Goal: Information Seeking & Learning: Learn about a topic

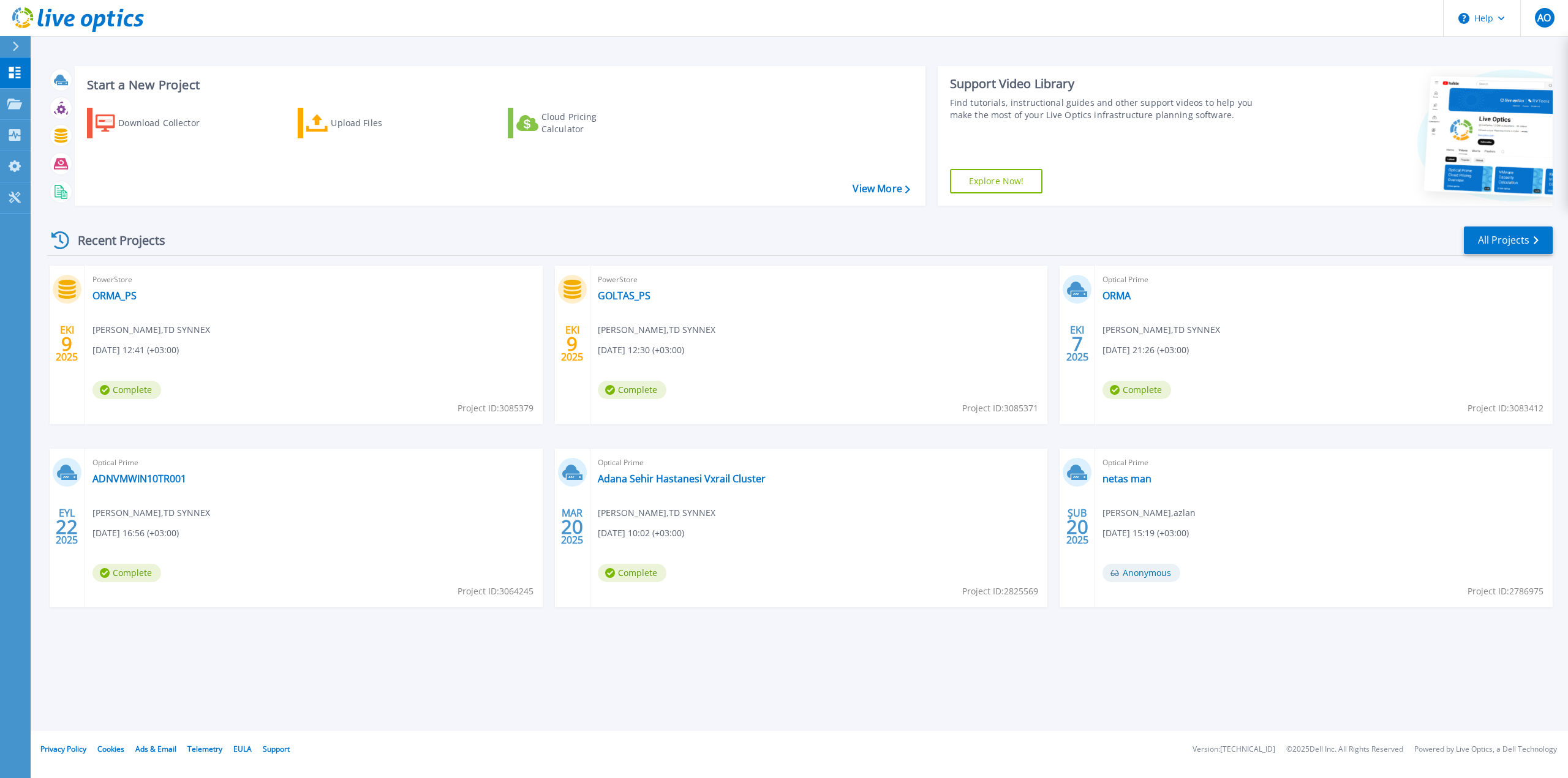
click at [306, 349] on div "PowerStore ORMA_PS Aytac ODABAS , TD SYNNEX 10/09/2025, 12:41 (+03:00) Complete…" at bounding box center [314, 345] width 457 height 159
click at [638, 294] on link "GOLTAS_PS" at bounding box center [624, 296] width 53 height 12
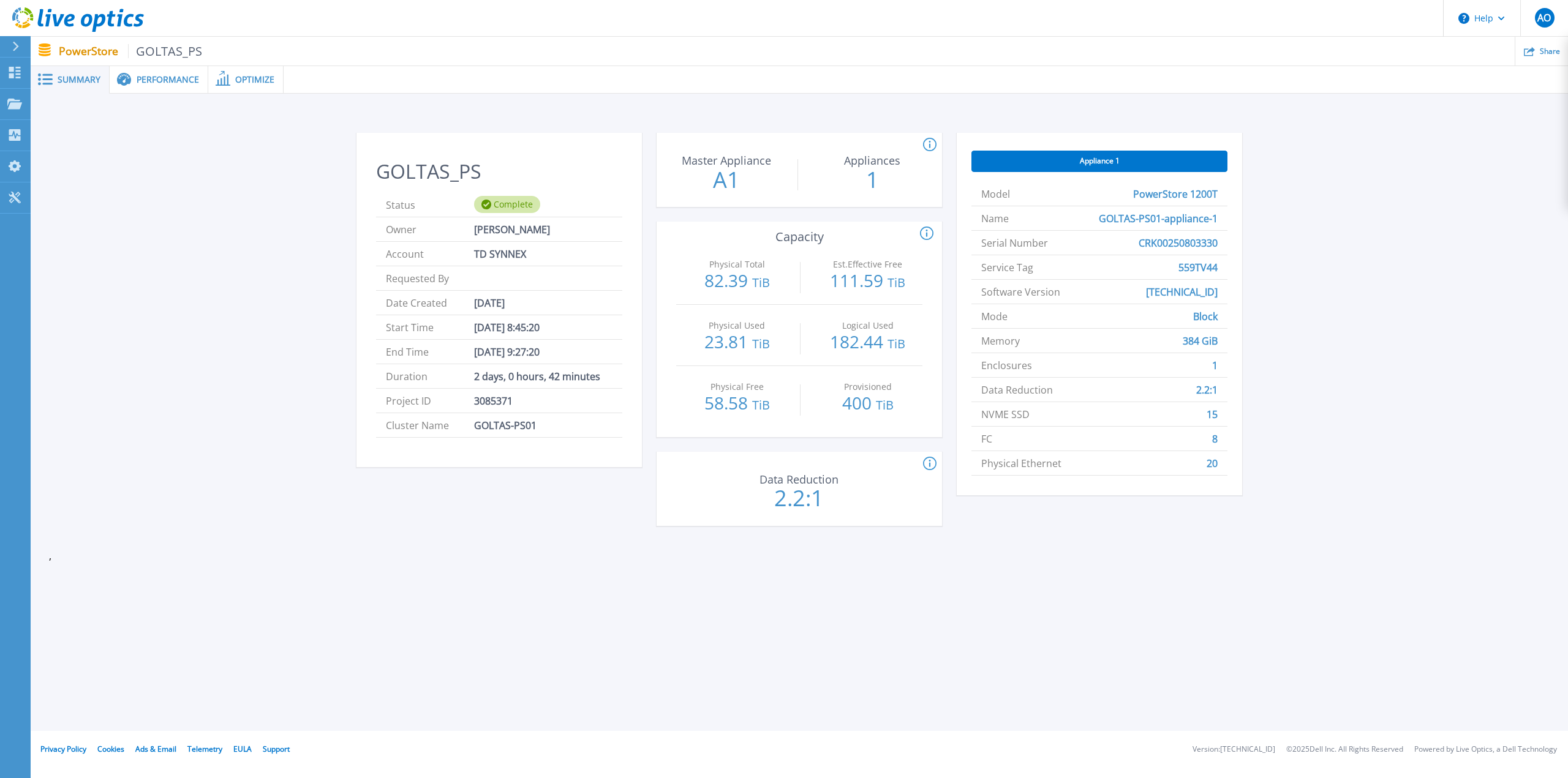
click at [165, 82] on span "Performance" at bounding box center [168, 80] width 62 height 9
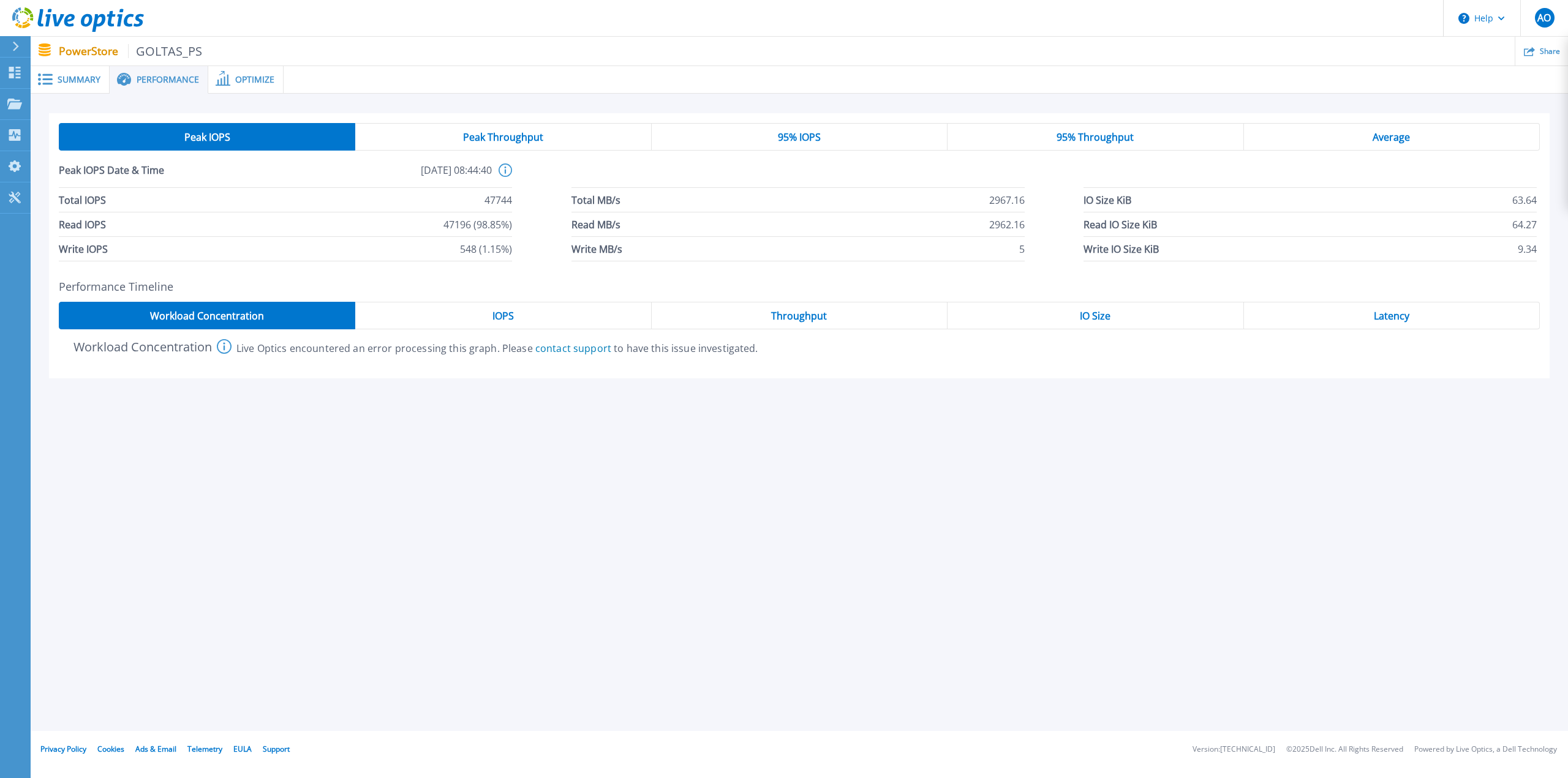
click at [449, 131] on div "Peak Throughput" at bounding box center [503, 137] width 296 height 27
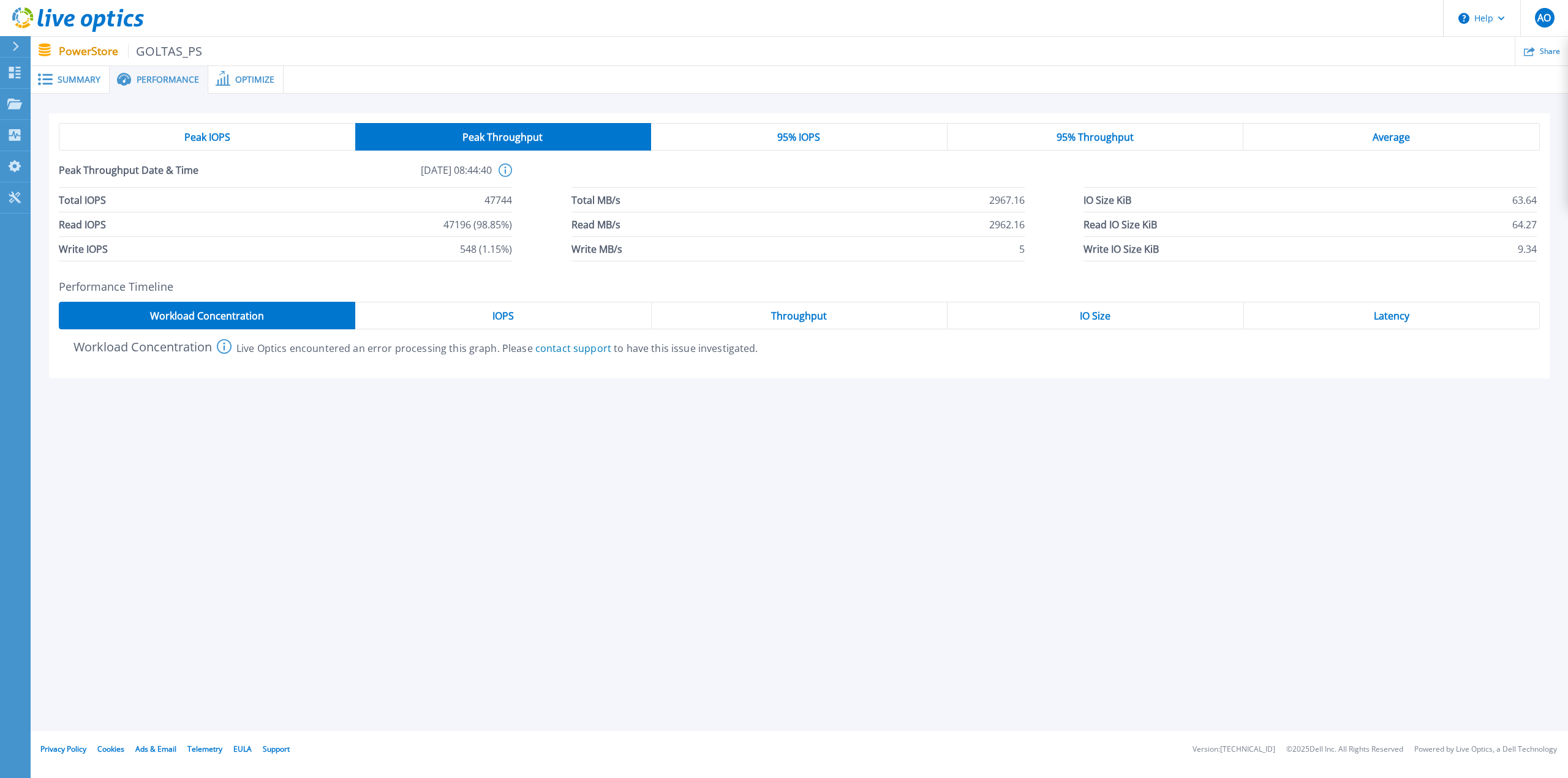
click at [841, 136] on div "95% IOPS" at bounding box center [798, 137] width 297 height 27
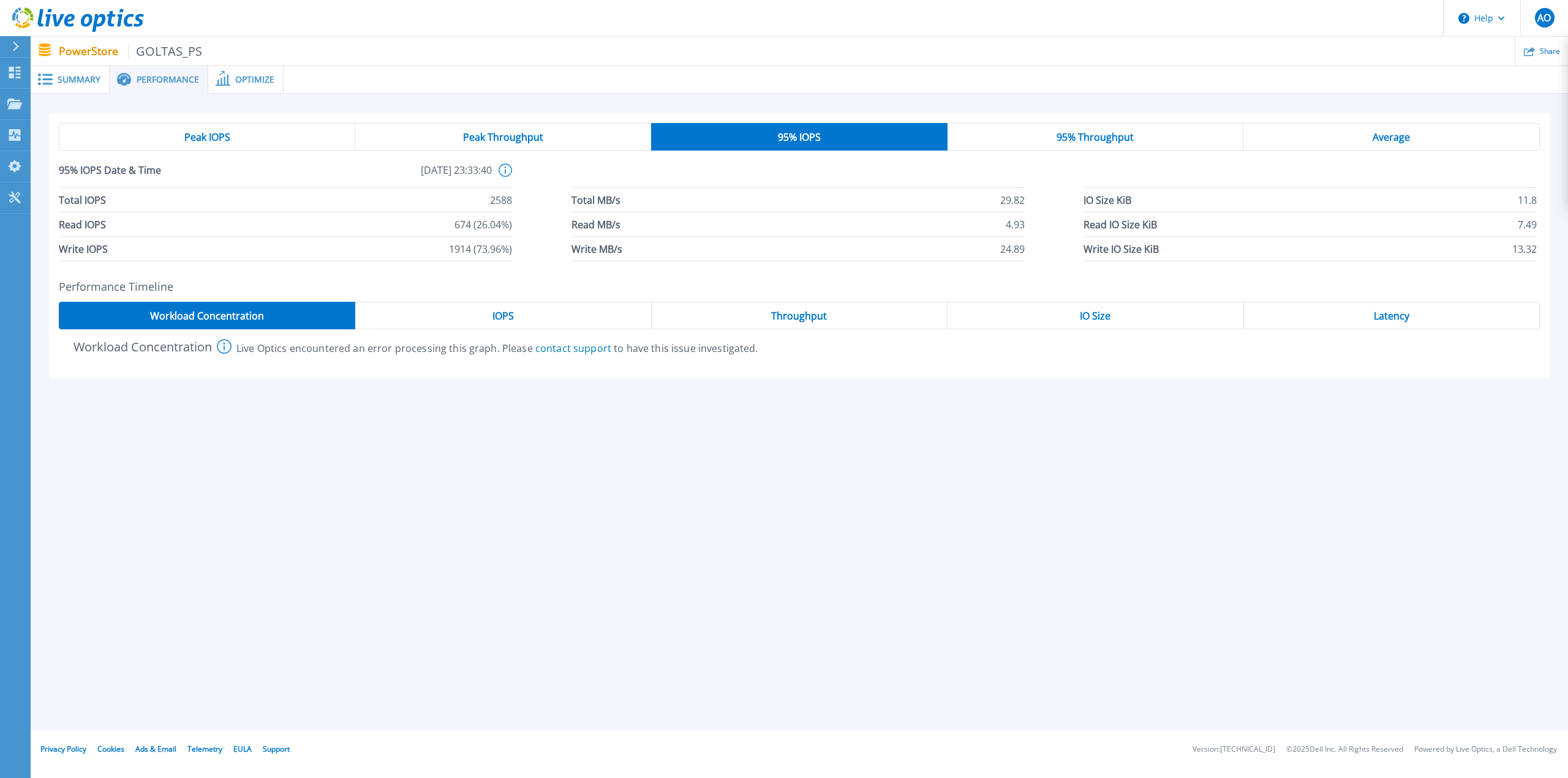
click at [1117, 134] on span "95% Throughput" at bounding box center [1094, 138] width 77 height 10
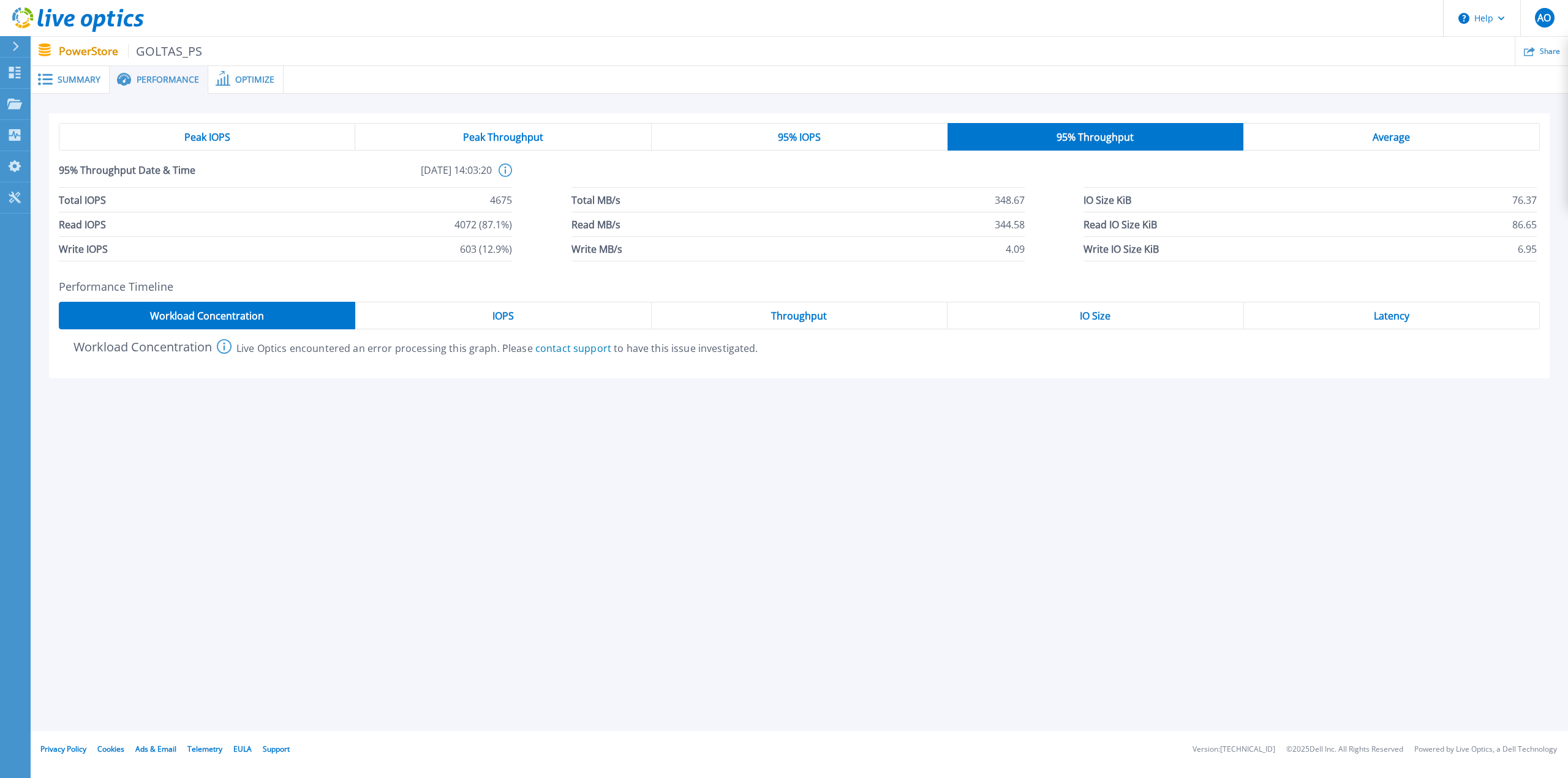
click at [264, 83] on span "Optimize" at bounding box center [255, 80] width 39 height 9
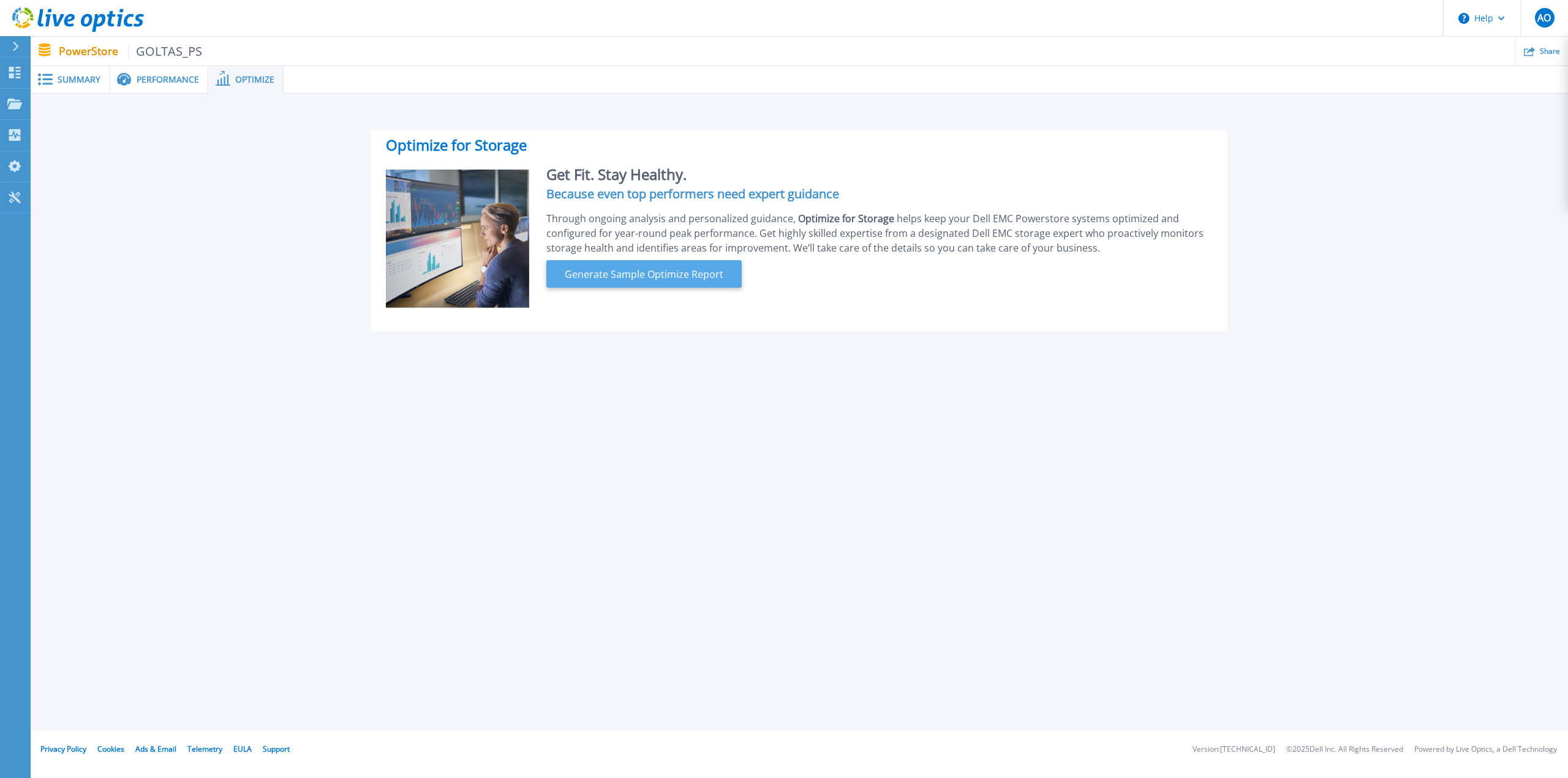
click at [684, 270] on span "Generate Sample Optimize Report" at bounding box center [644, 274] width 168 height 14
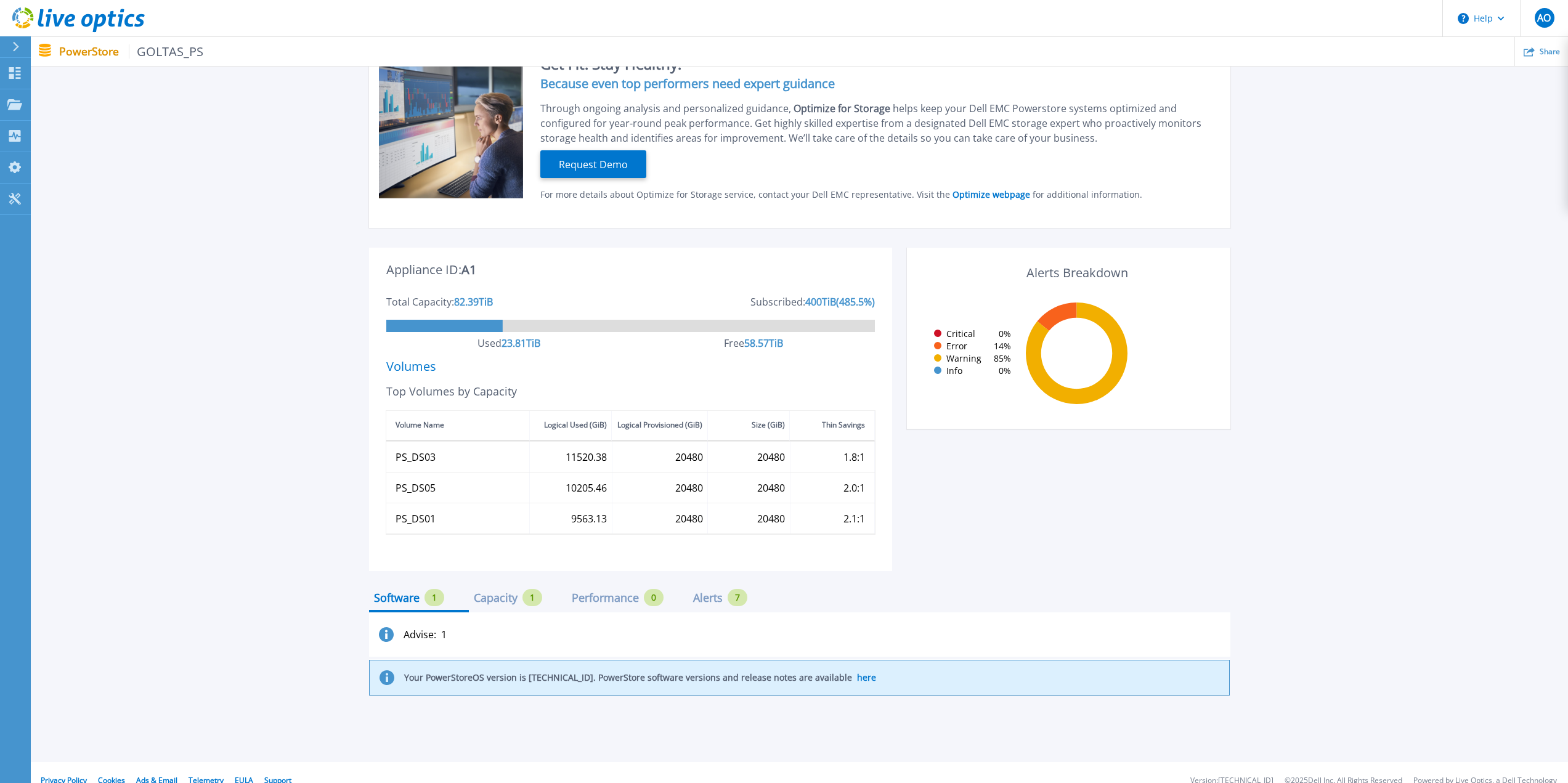
scroll to position [139, 0]
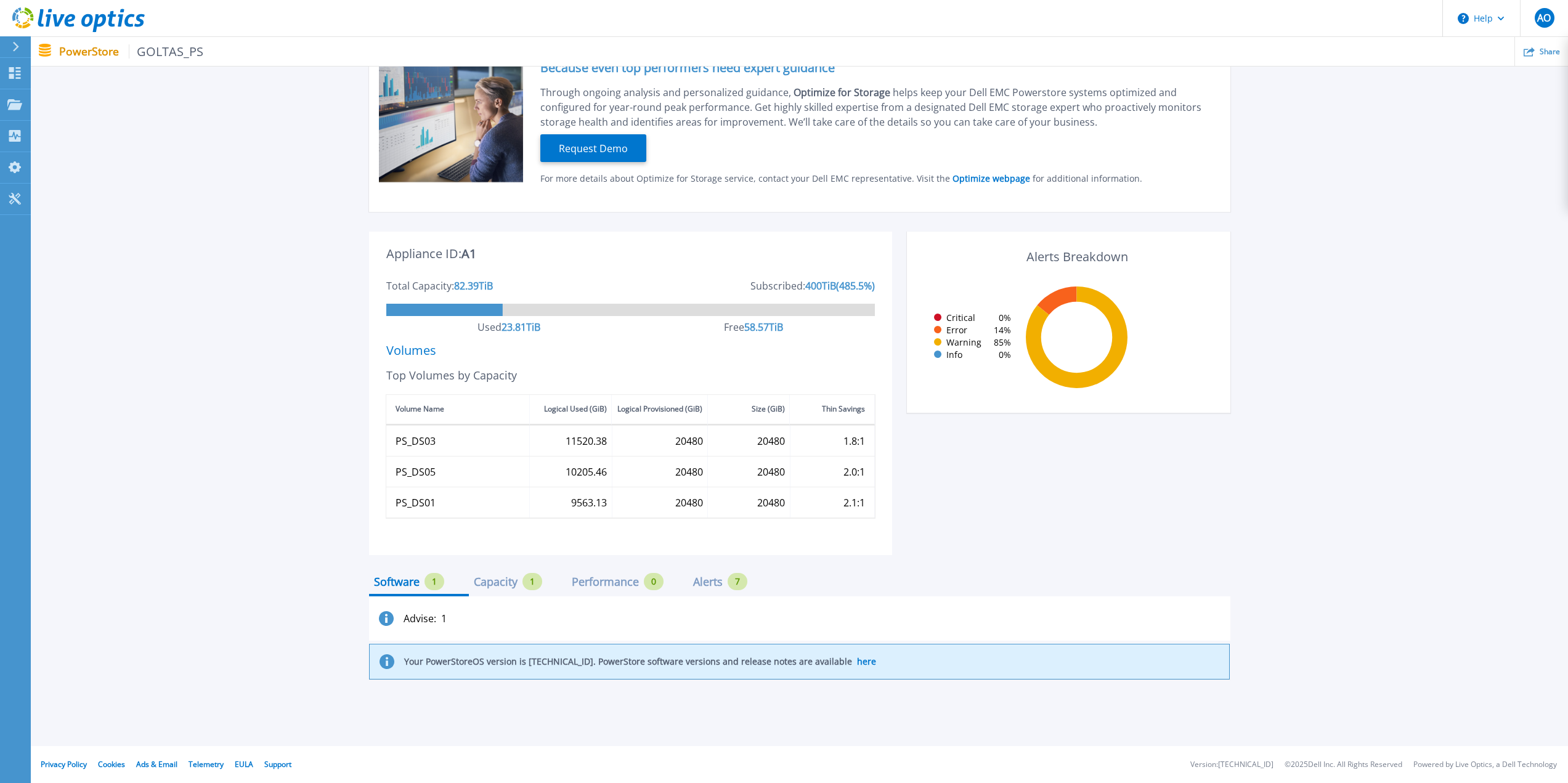
click at [518, 587] on div "Capacity" at bounding box center [495, 582] width 44 height 10
click at [618, 582] on div "Performance" at bounding box center [605, 582] width 67 height 10
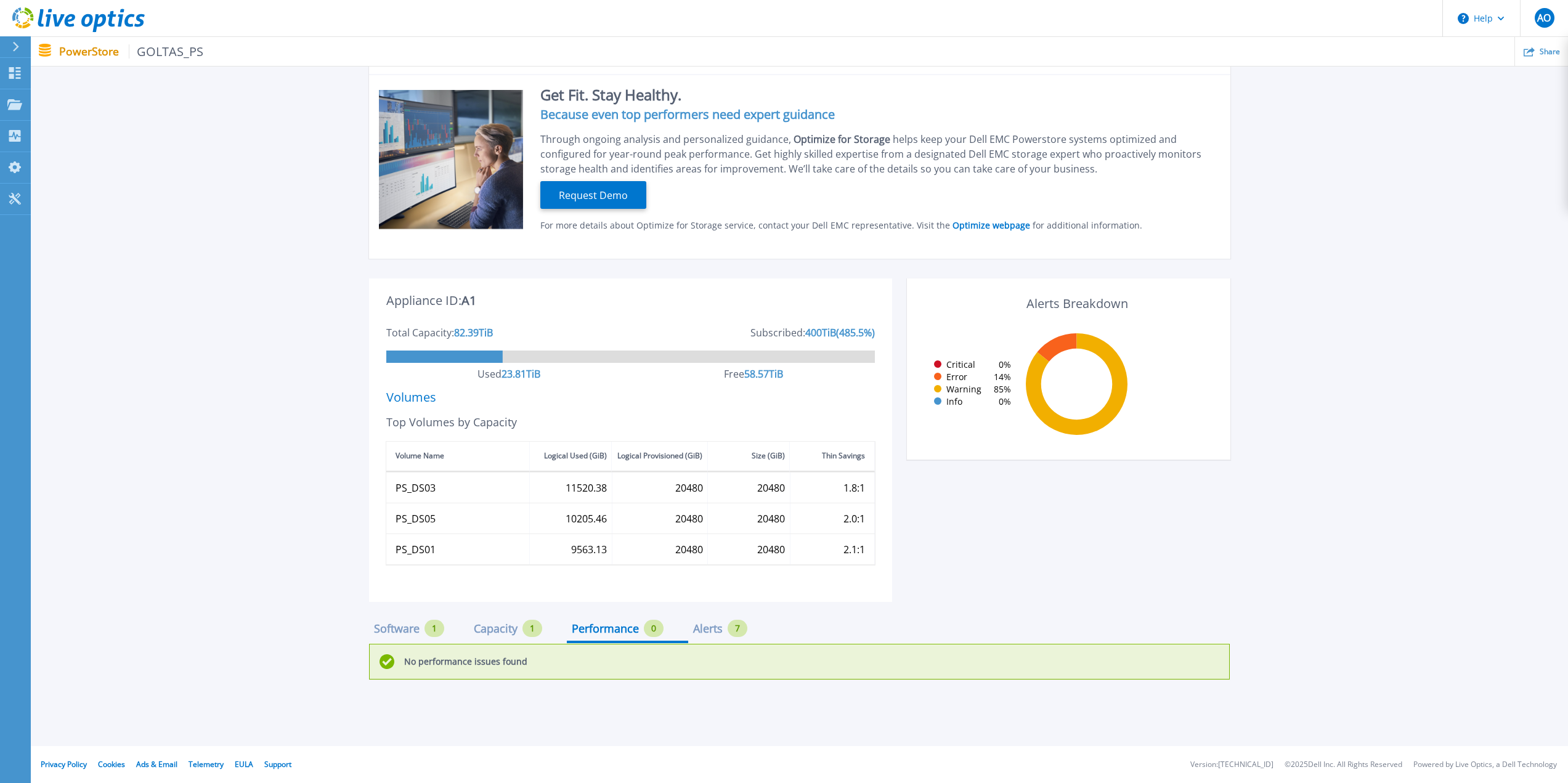
click at [717, 628] on div "Alerts" at bounding box center [707, 629] width 30 height 10
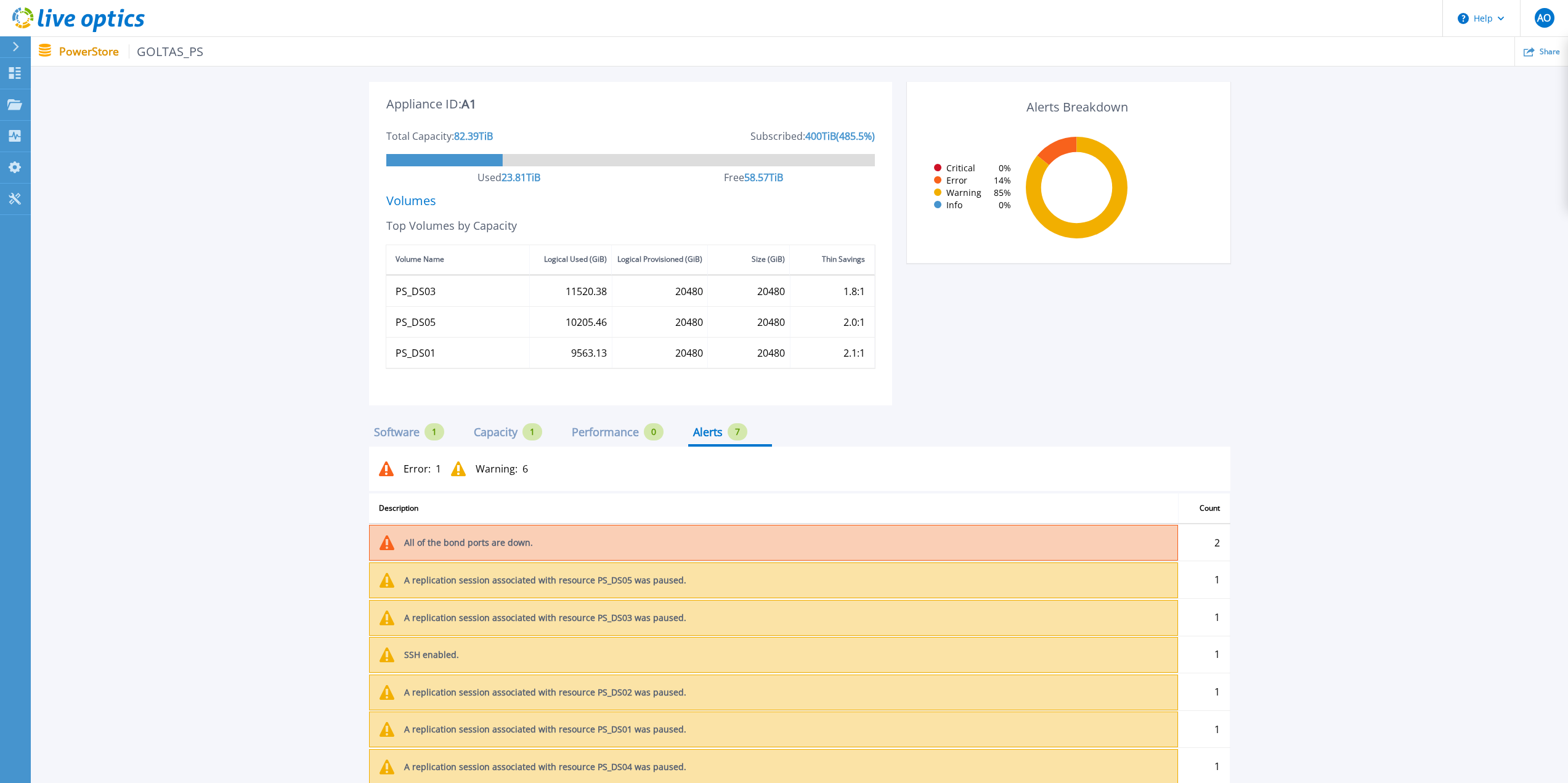
scroll to position [394, 0]
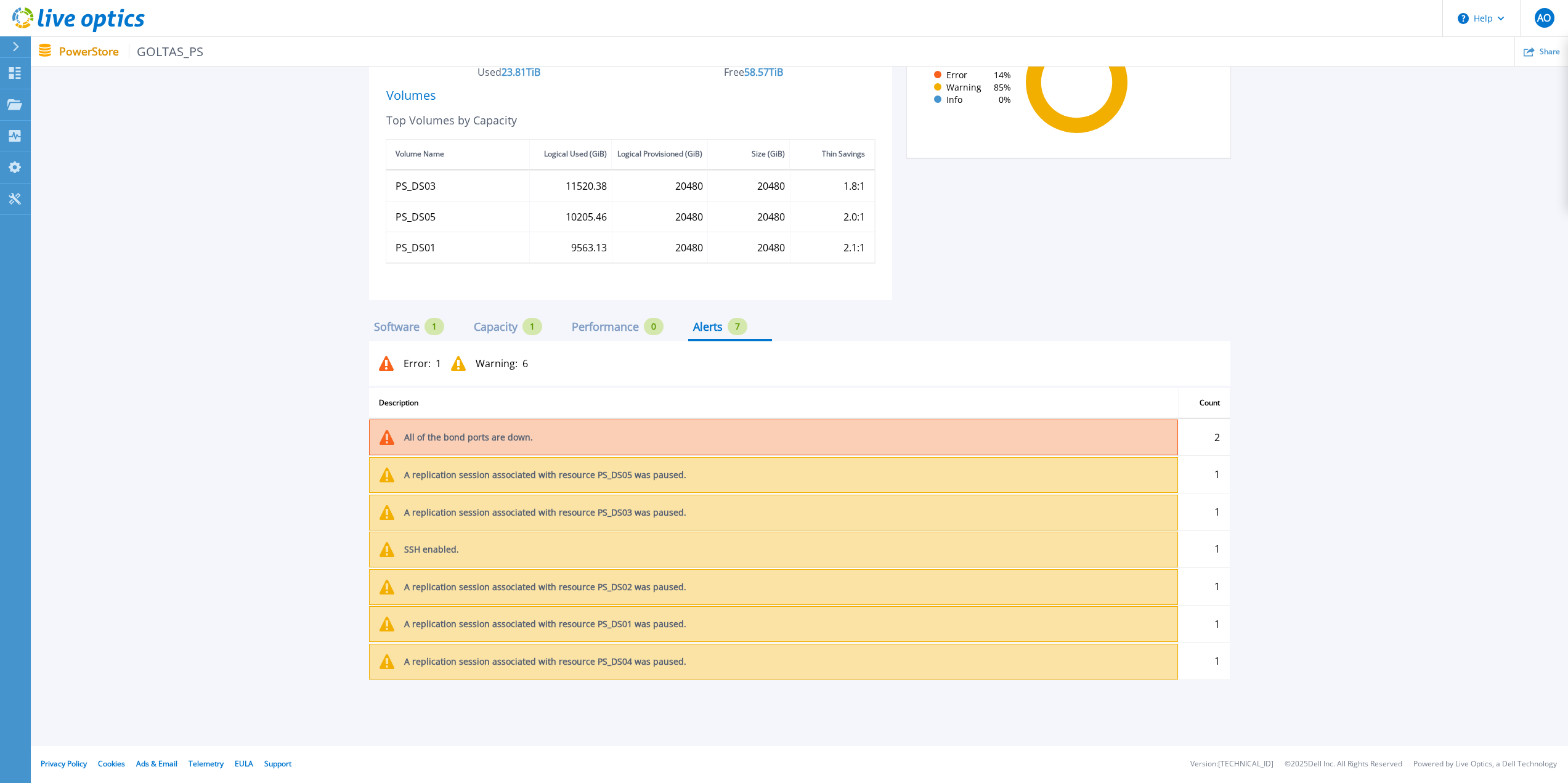
click at [398, 318] on div "Software 1" at bounding box center [409, 327] width 70 height 17
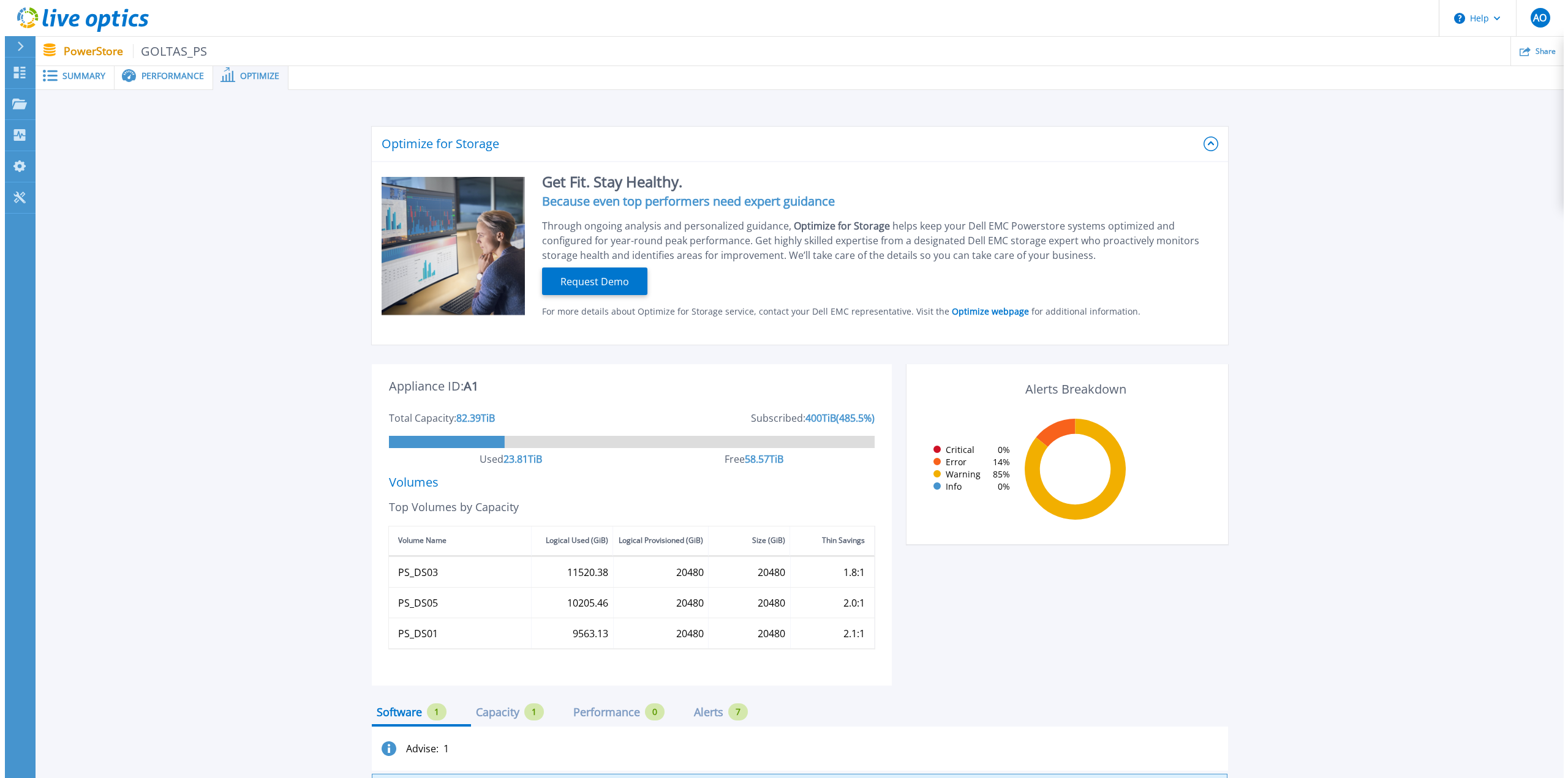
scroll to position [0, 0]
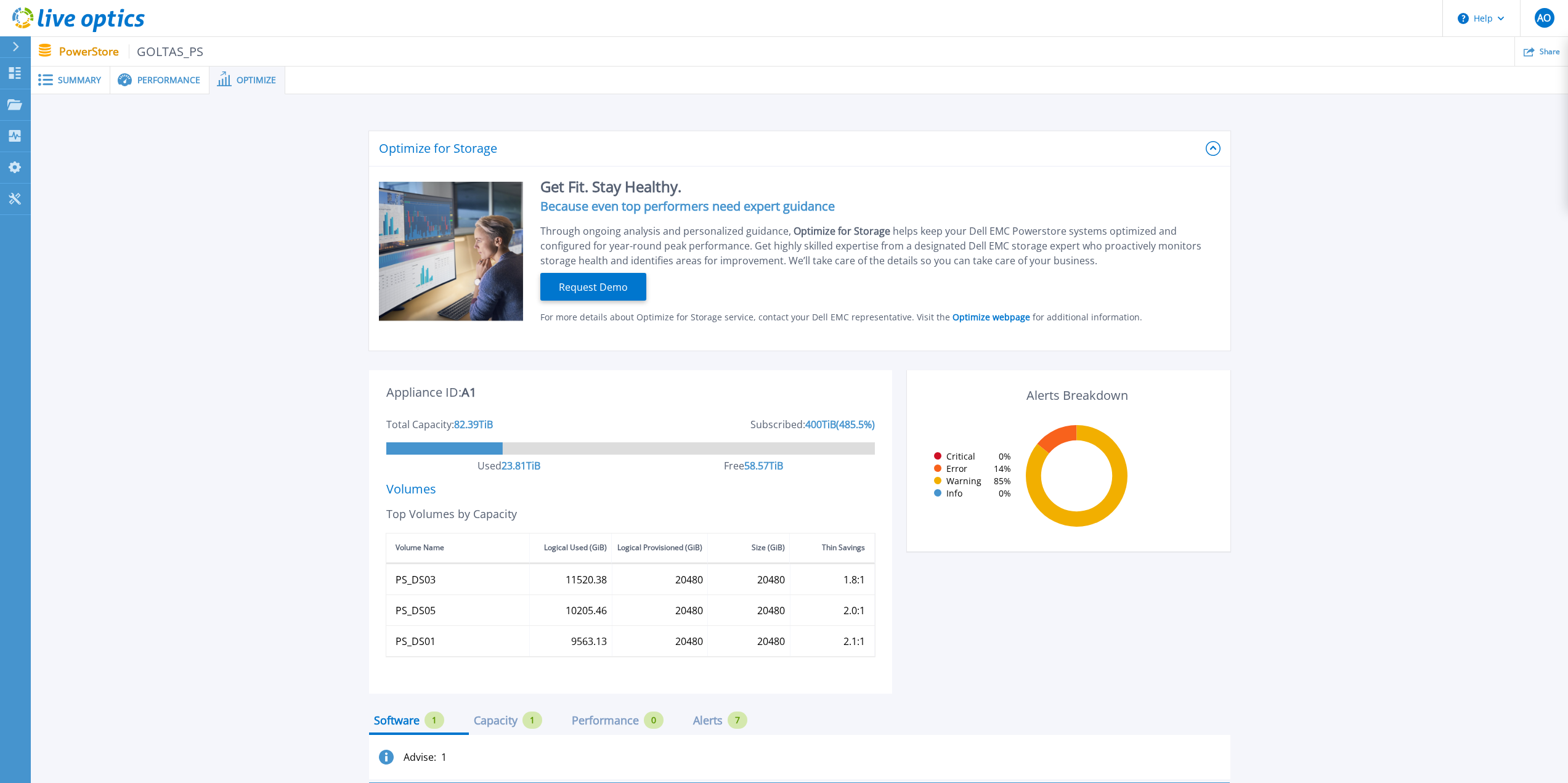
click at [74, 84] on span "Summary" at bounding box center [80, 80] width 43 height 9
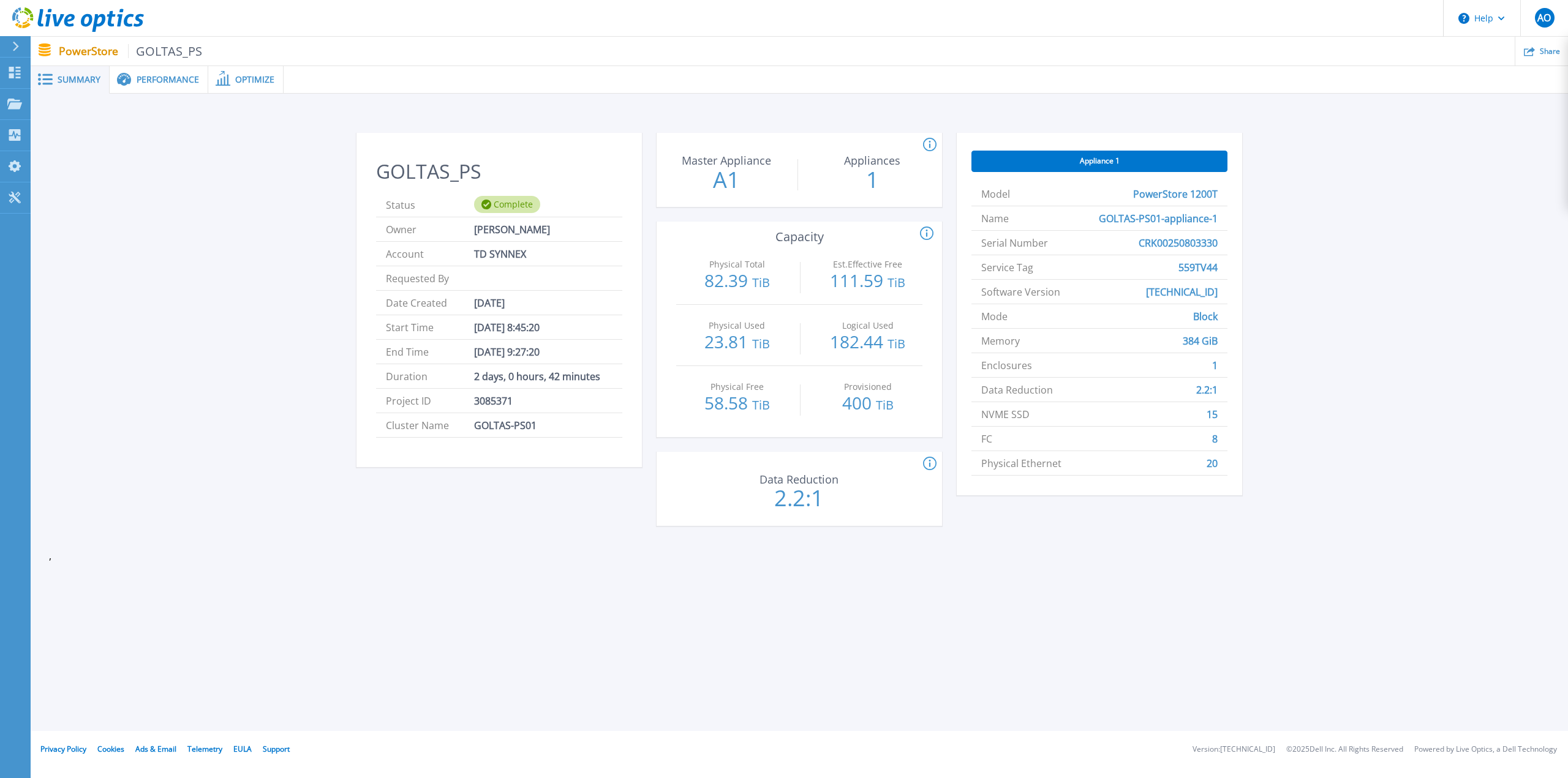
click at [82, 48] on p "PowerStore GOLTAS_PS" at bounding box center [130, 51] width 144 height 14
click at [44, 65] on p "Dashboard" at bounding box center [54, 73] width 45 height 31
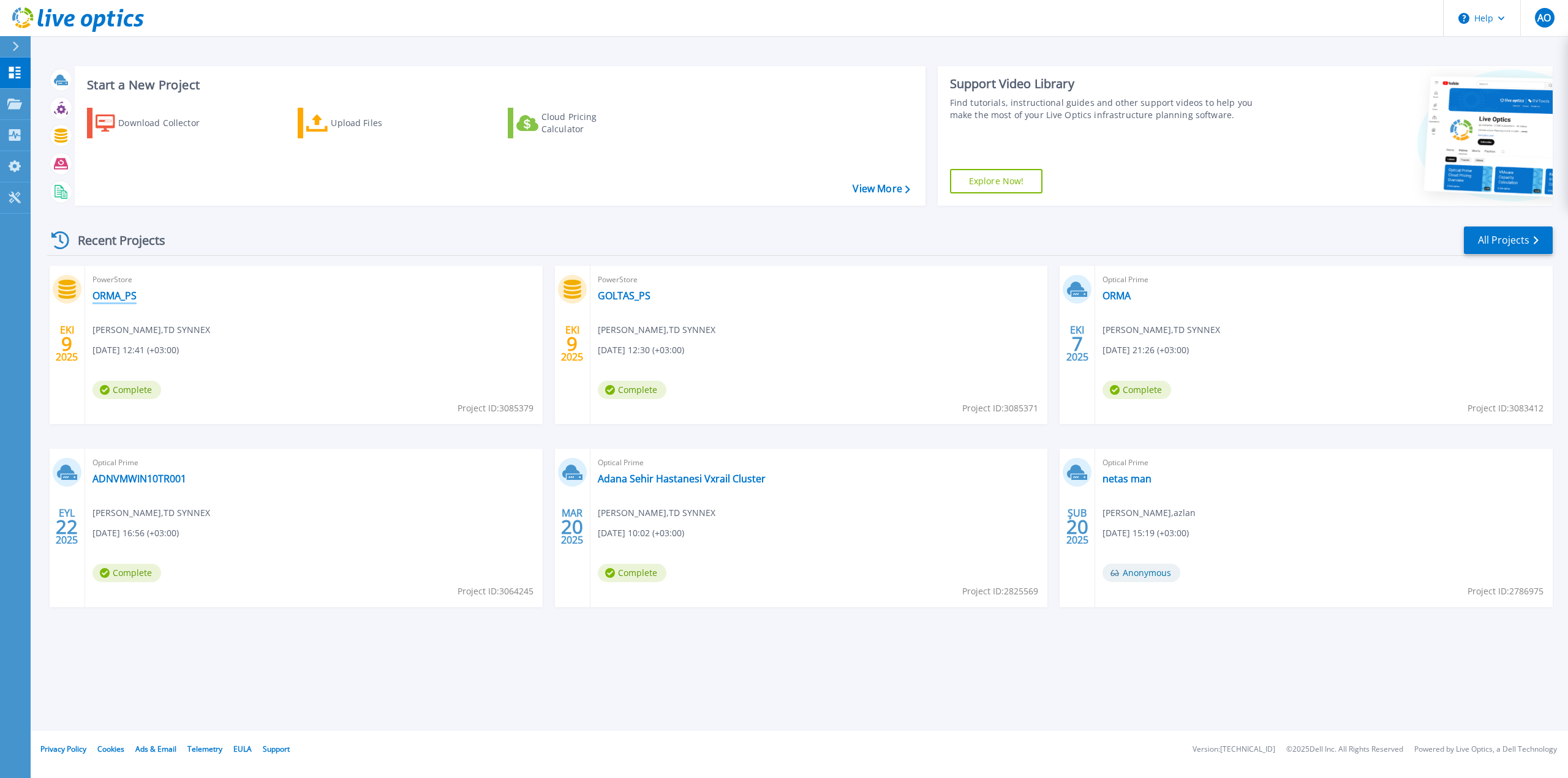
click at [110, 300] on link "ORMA_PS" at bounding box center [115, 296] width 44 height 12
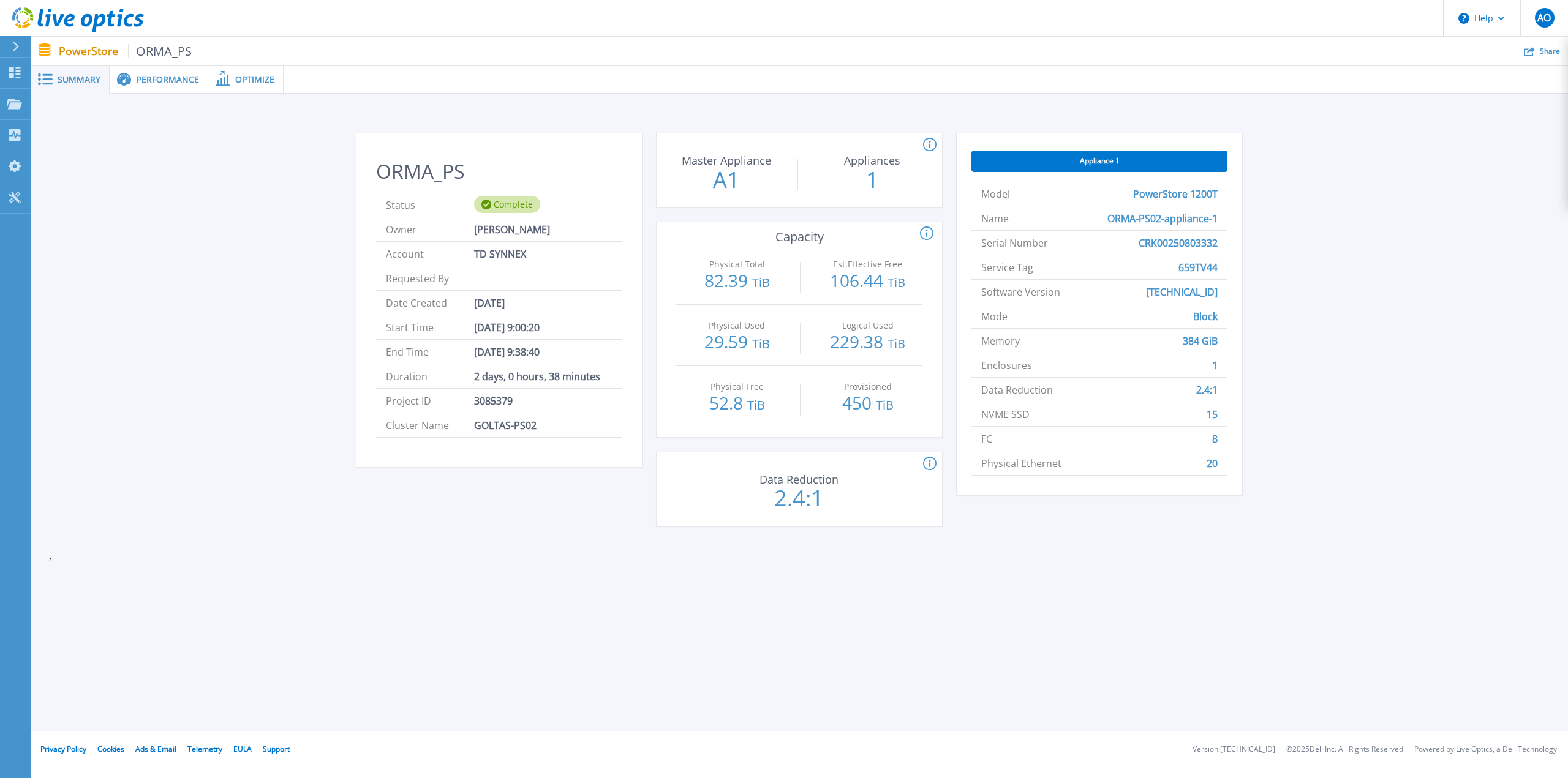
click at [158, 77] on span "Performance" at bounding box center [168, 80] width 62 height 9
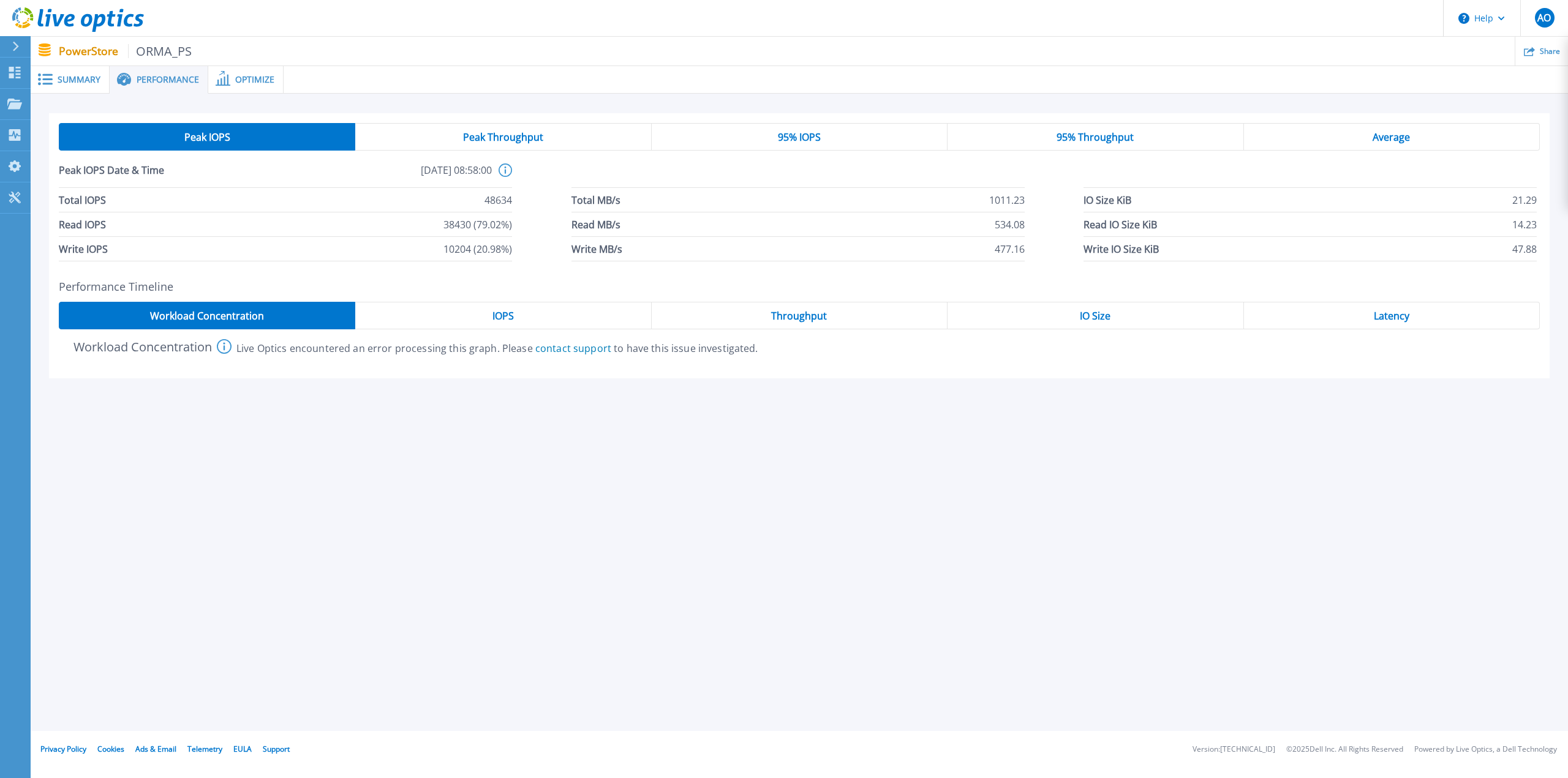
click at [520, 135] on span "Peak Throughput" at bounding box center [503, 138] width 80 height 10
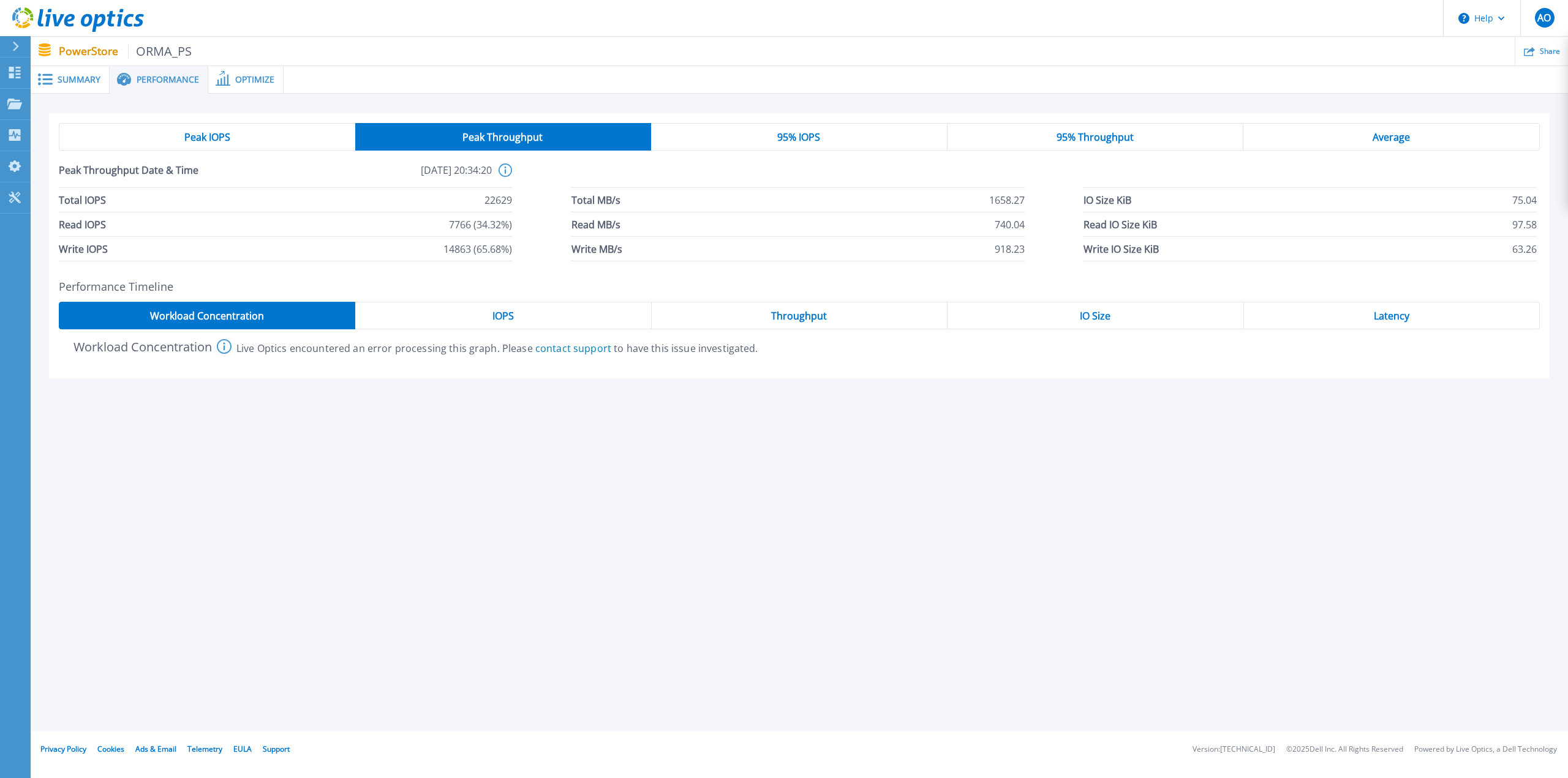
click at [278, 91] on div "Optimize" at bounding box center [246, 80] width 76 height 27
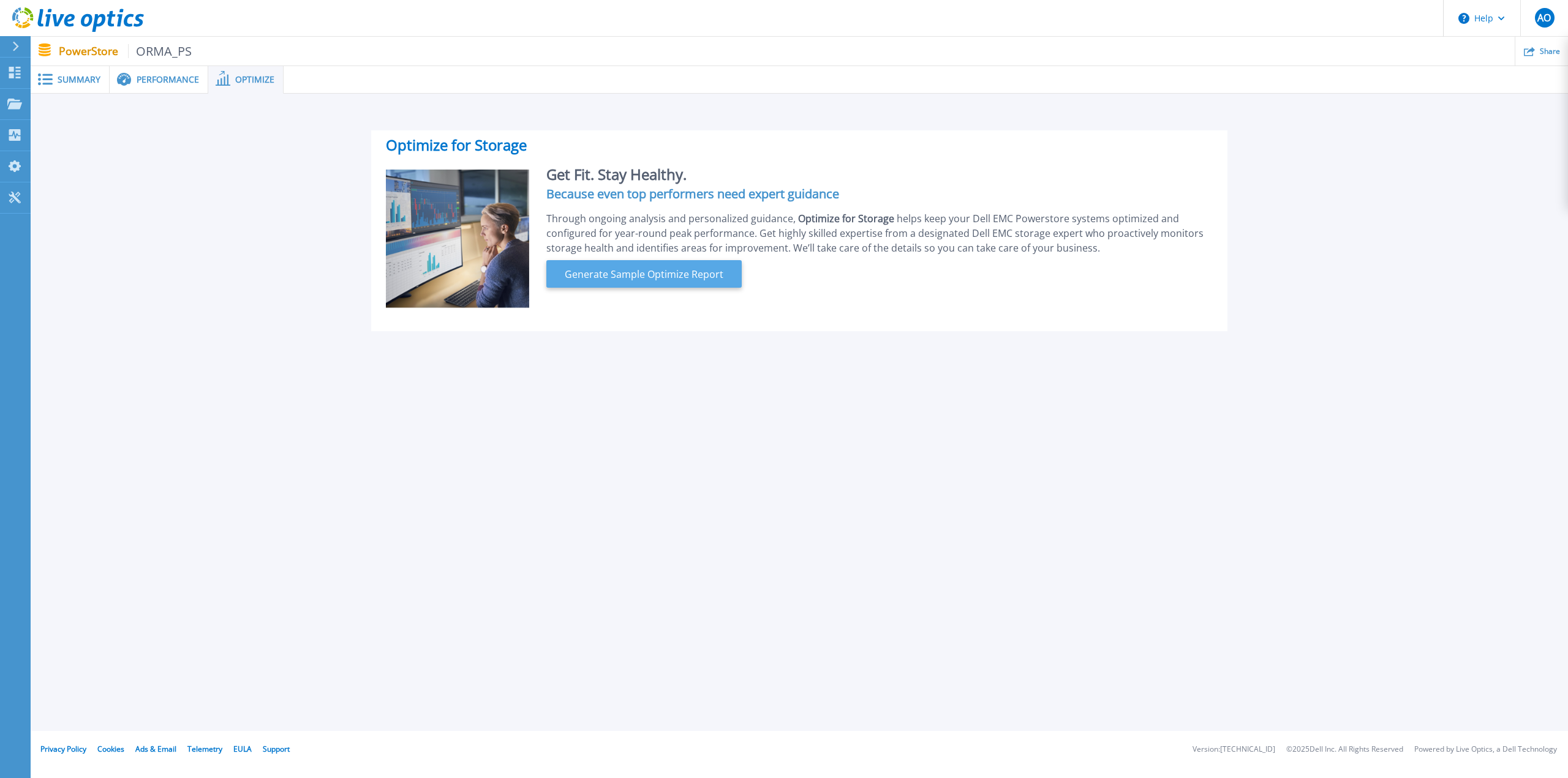
click at [622, 277] on span "Generate Sample Optimize Report" at bounding box center [644, 274] width 168 height 14
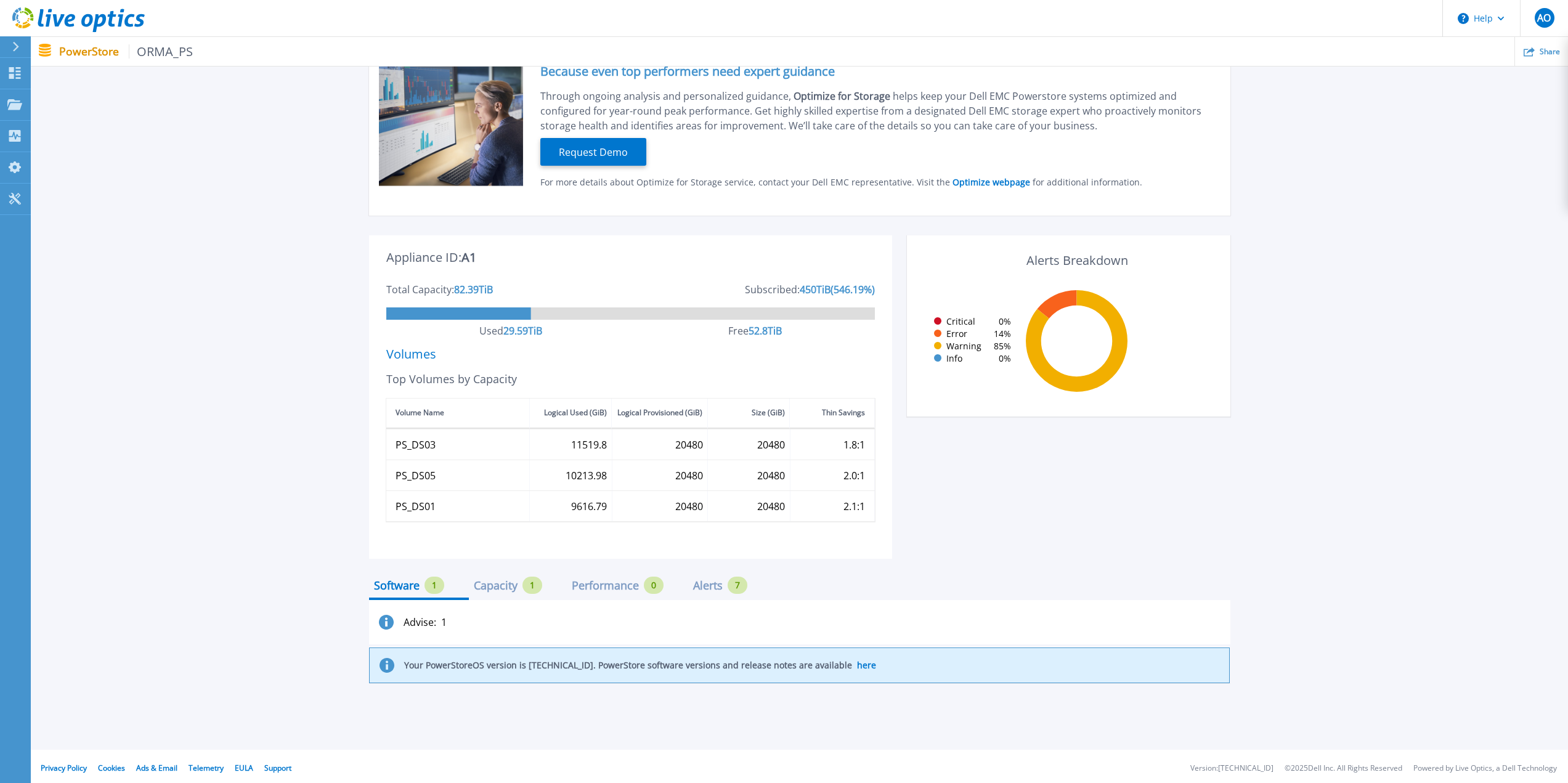
scroll to position [139, 0]
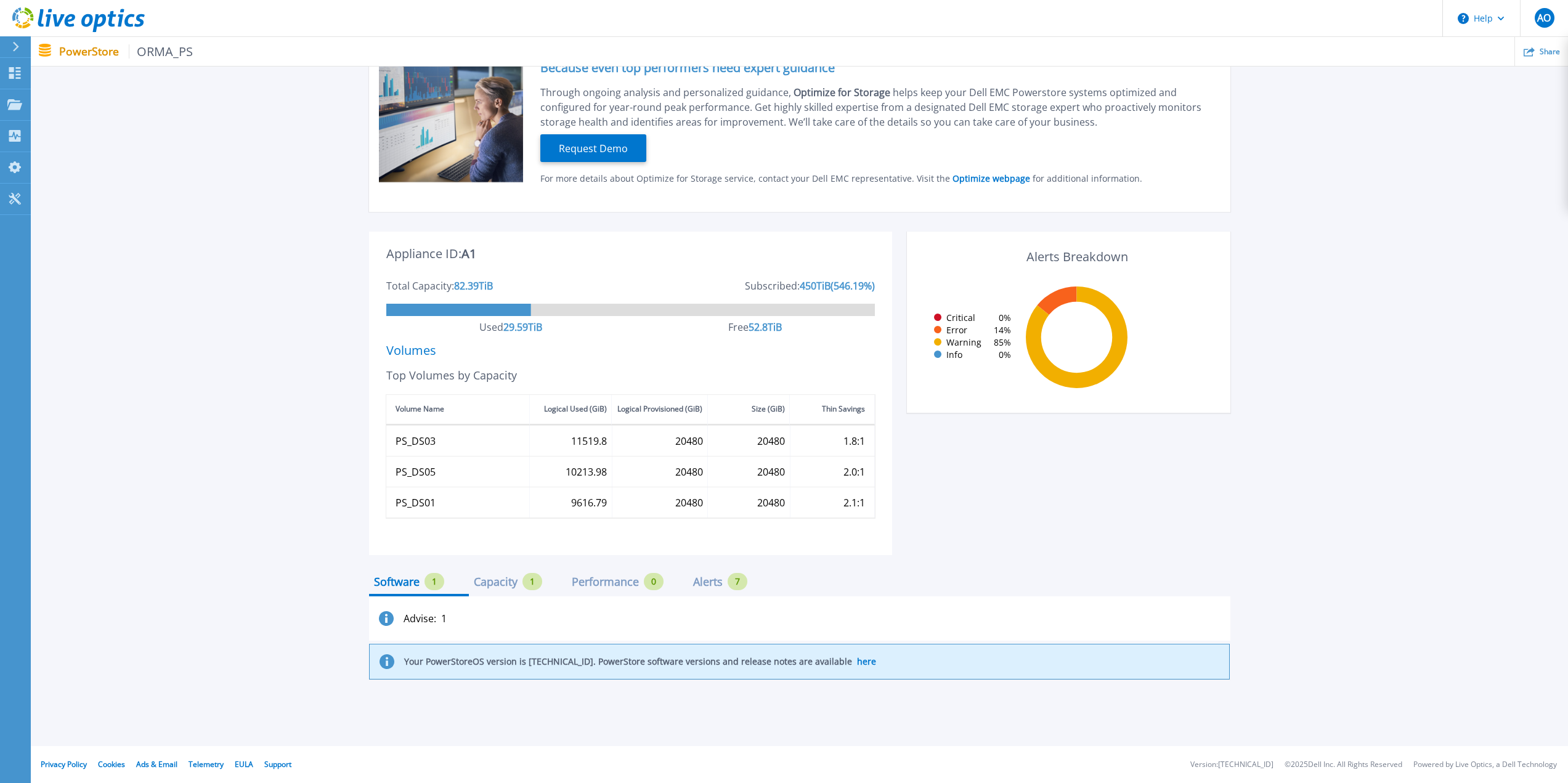
click at [504, 593] on div "Capacity 1" at bounding box center [518, 585] width 98 height 21
click at [573, 590] on div "Performance 0" at bounding box center [617, 582] width 92 height 17
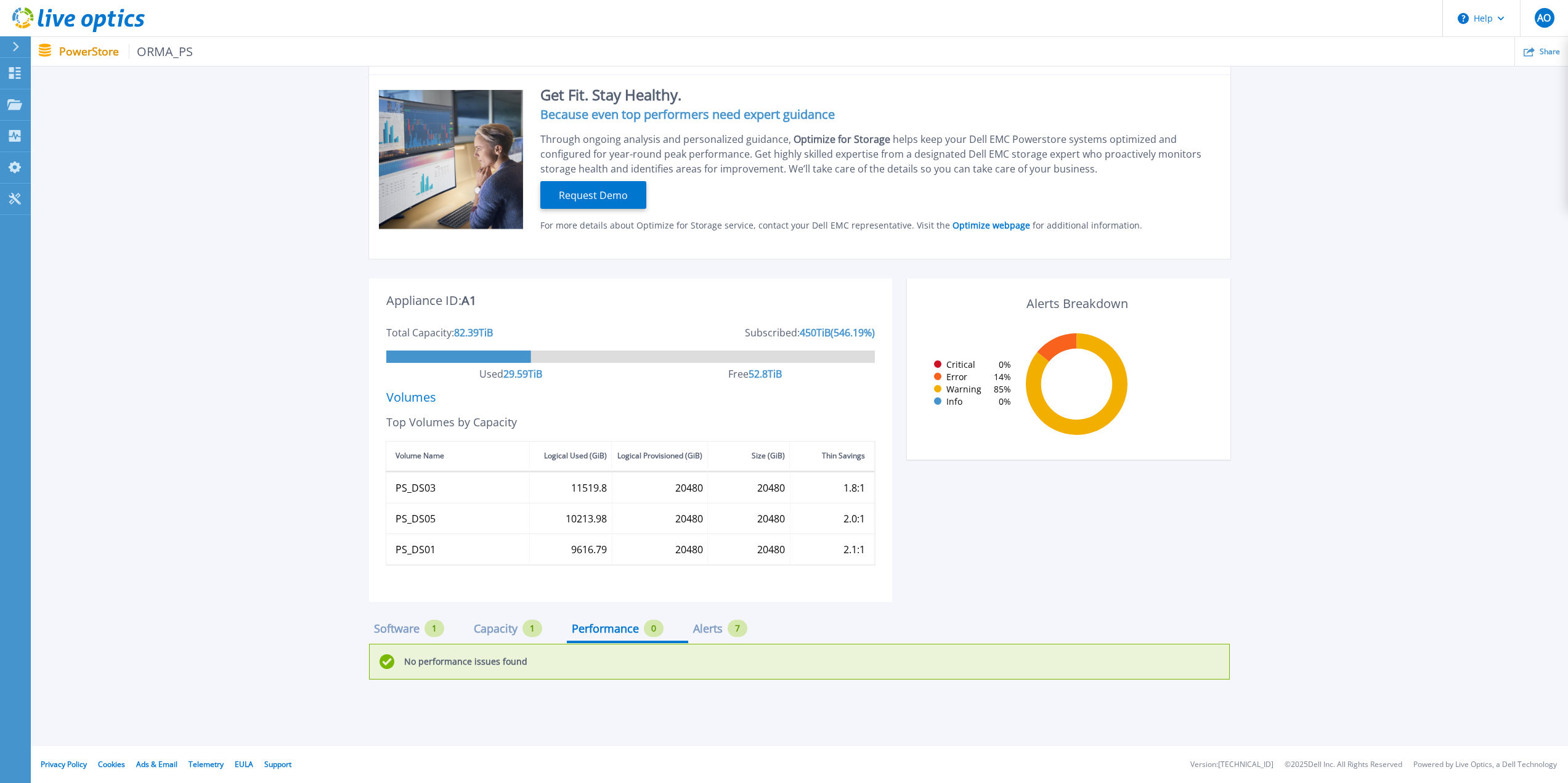
click at [707, 633] on div "Alerts" at bounding box center [707, 629] width 30 height 10
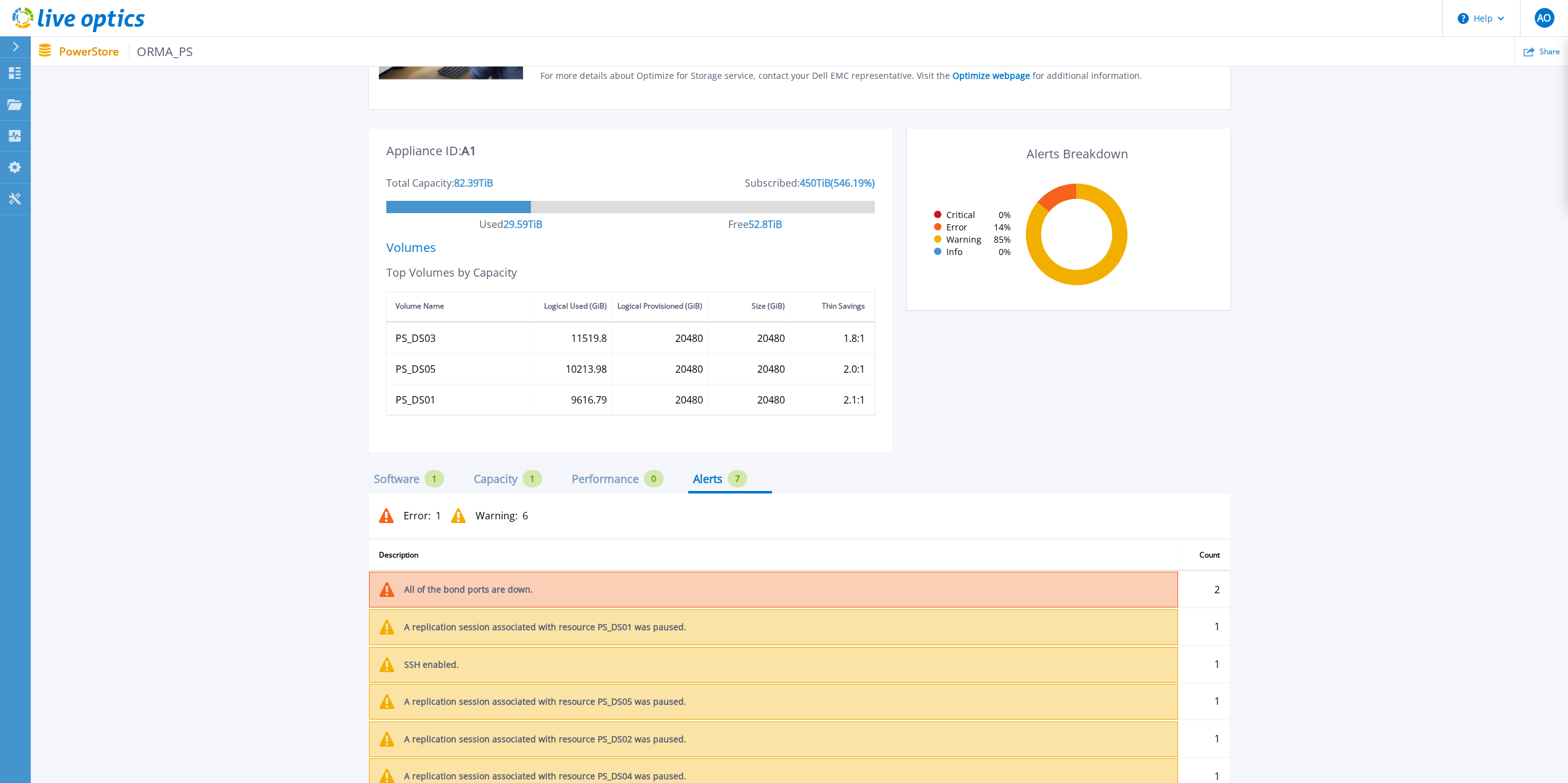
click at [404, 477] on div "Software" at bounding box center [396, 479] width 45 height 10
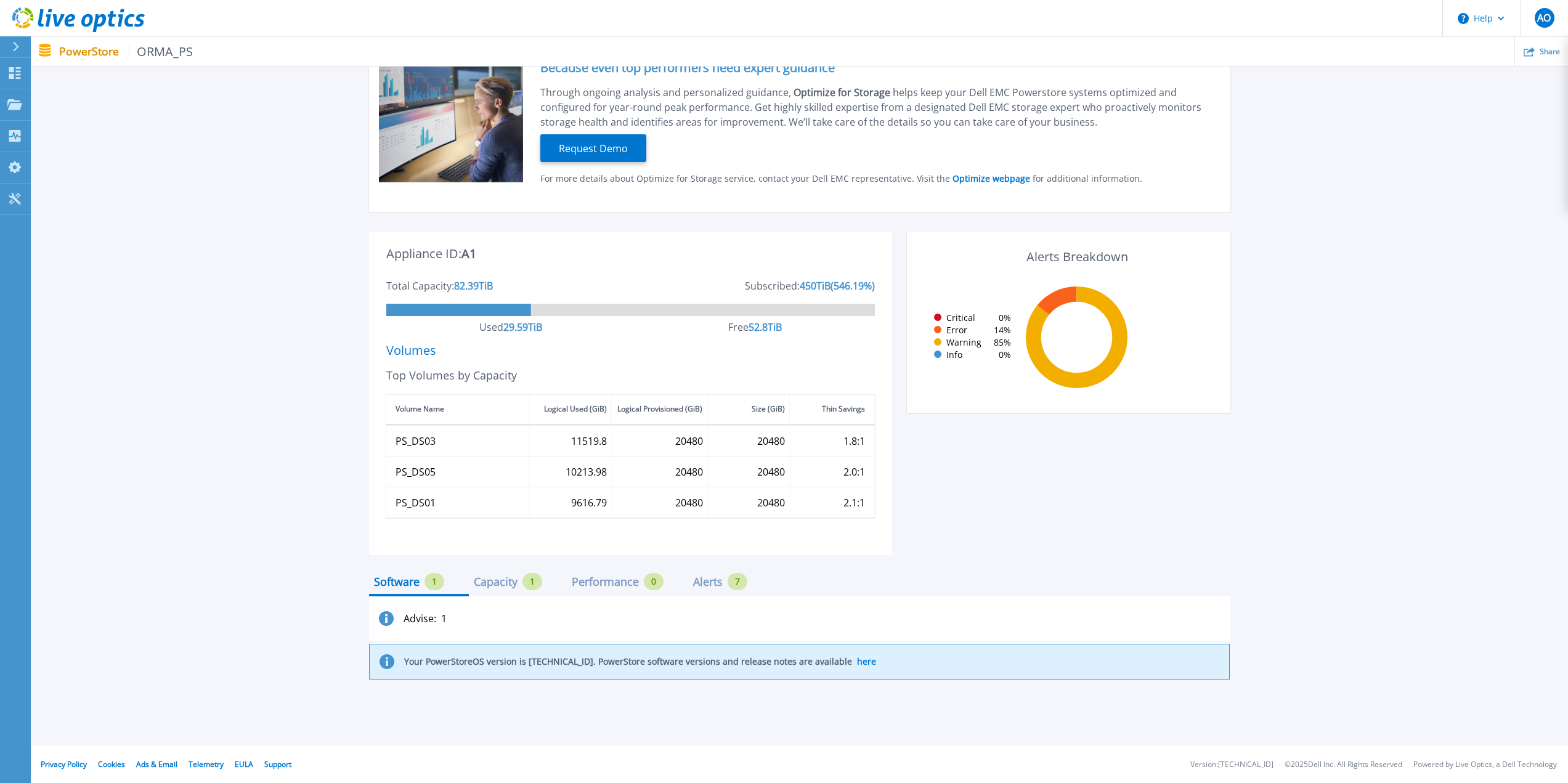
scroll to position [36, 0]
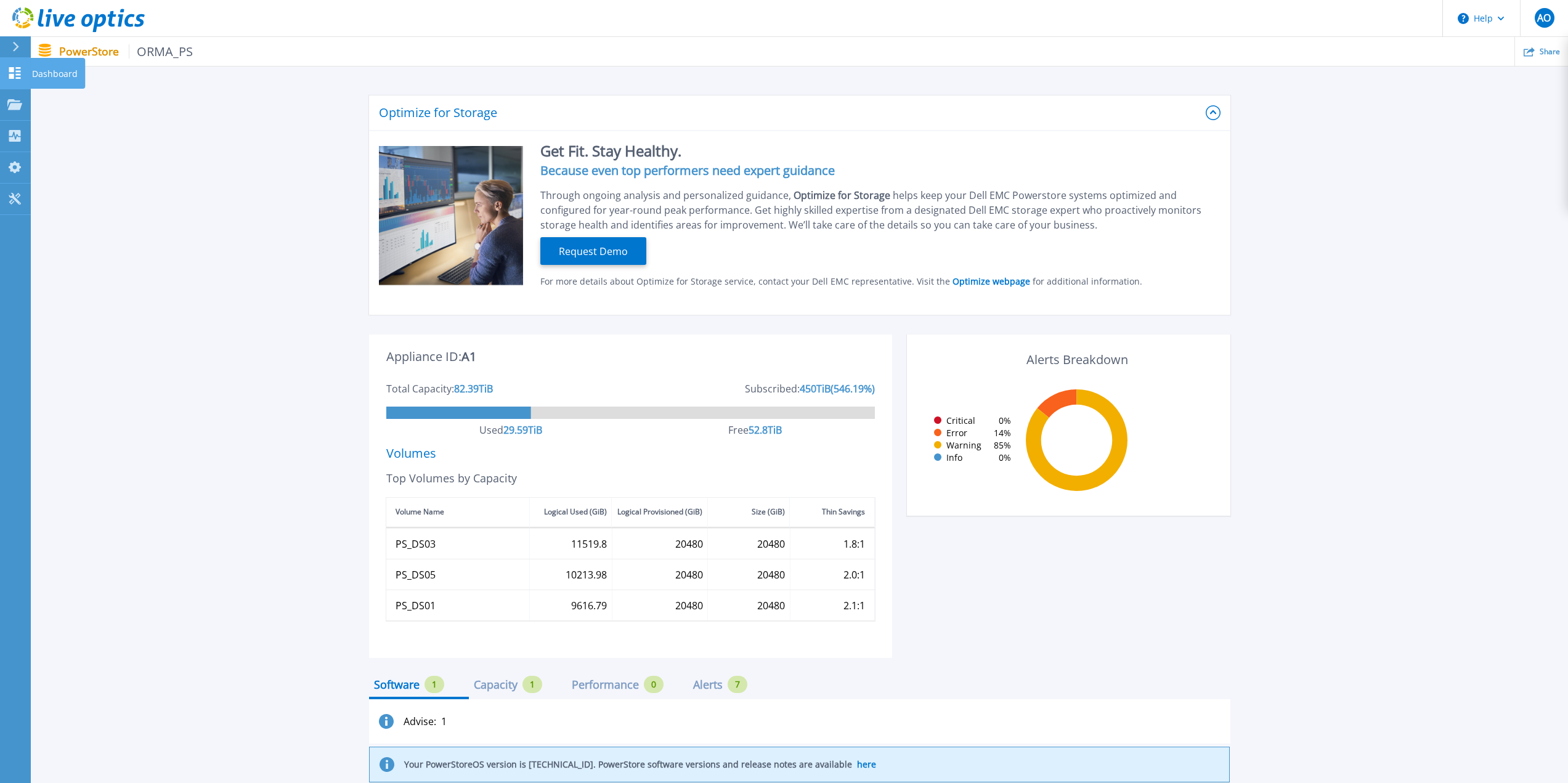
click at [30, 67] on link "Dashboard Dashboard" at bounding box center [15, 74] width 31 height 32
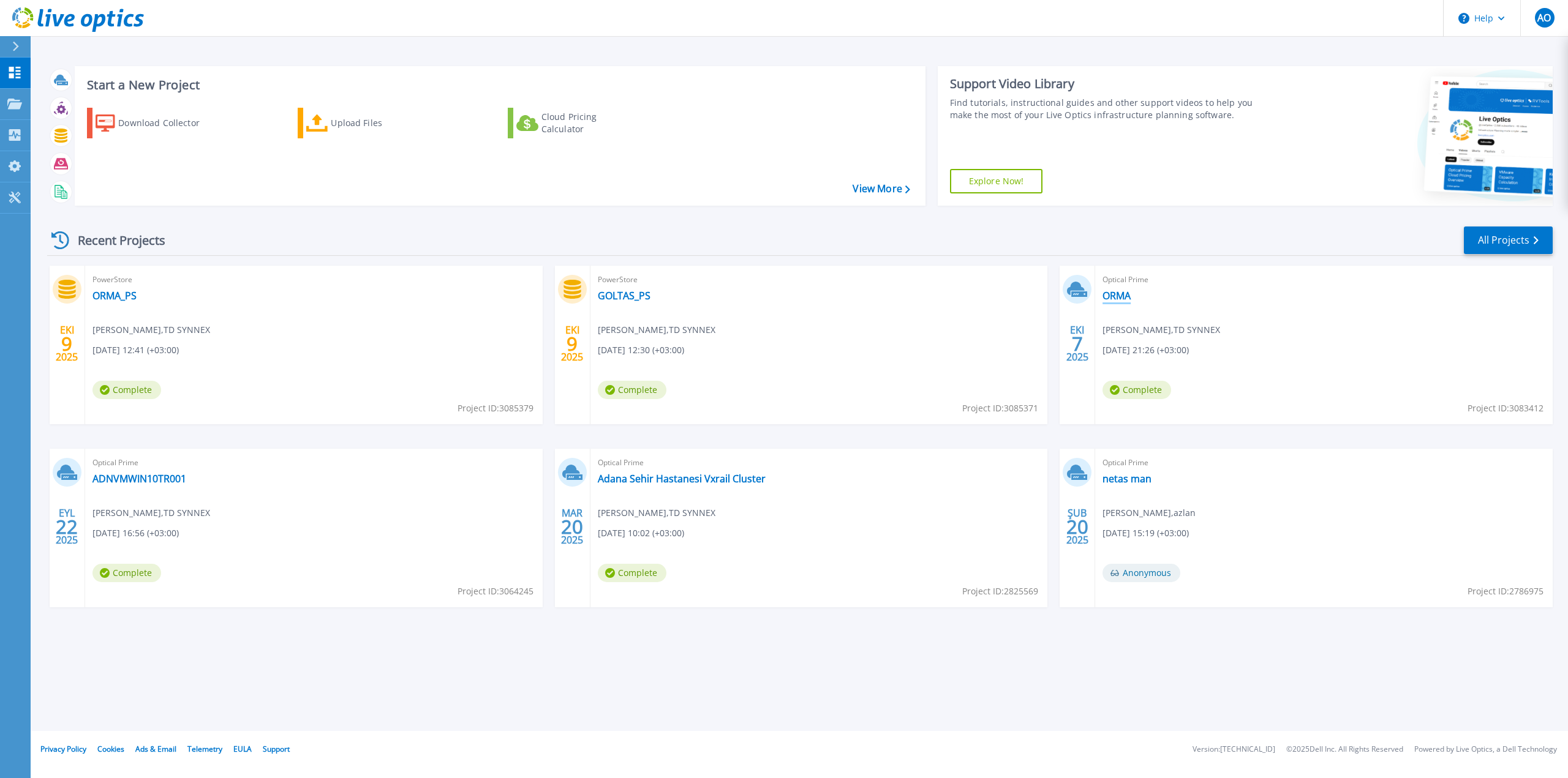
click at [1114, 298] on link "ORMA" at bounding box center [1116, 296] width 28 height 12
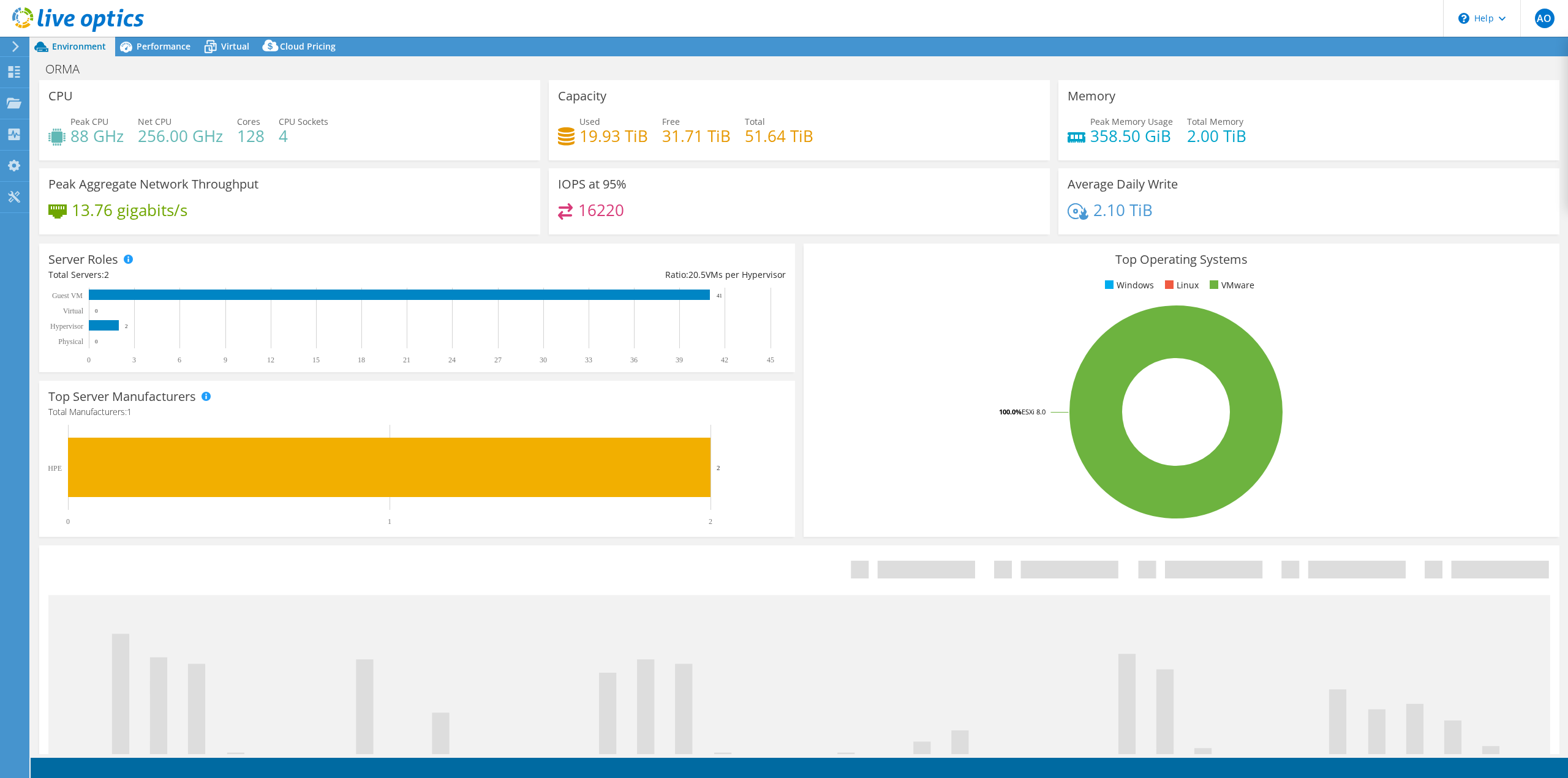
select select "USD"
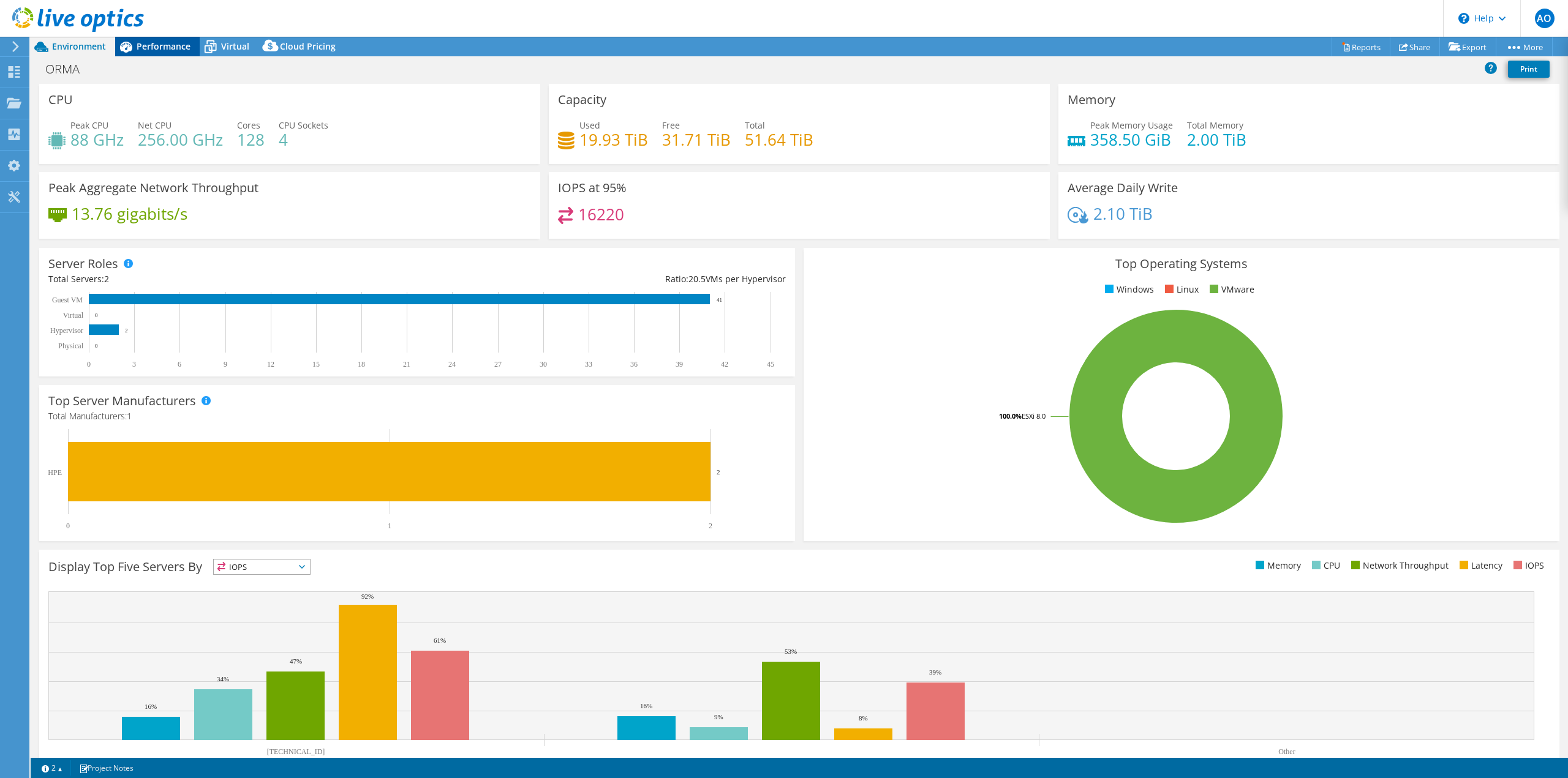
click at [167, 52] on div "Performance" at bounding box center [156, 46] width 84 height 20
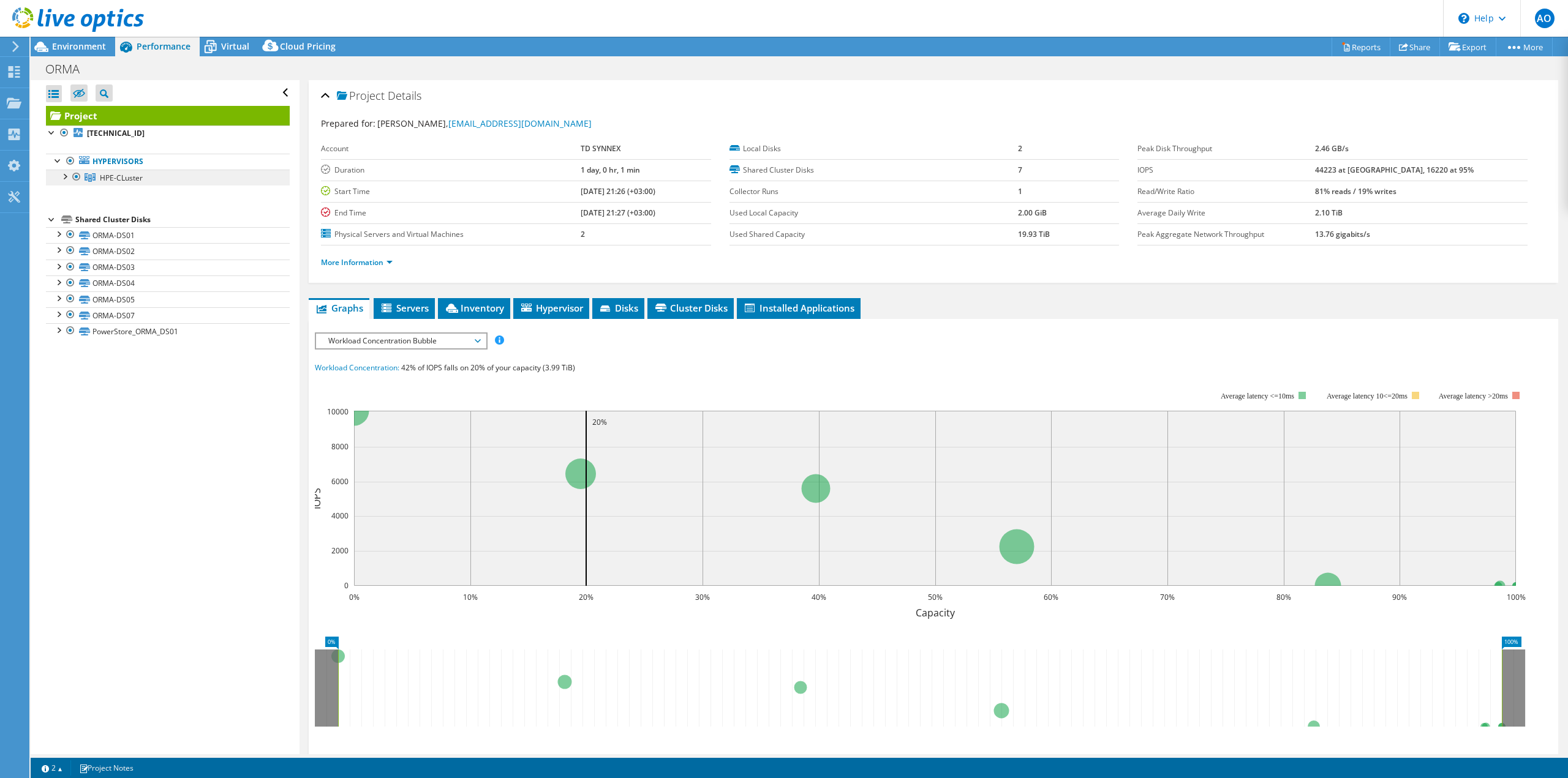
click at [108, 182] on span "HPE-CLuster" at bounding box center [121, 178] width 43 height 10
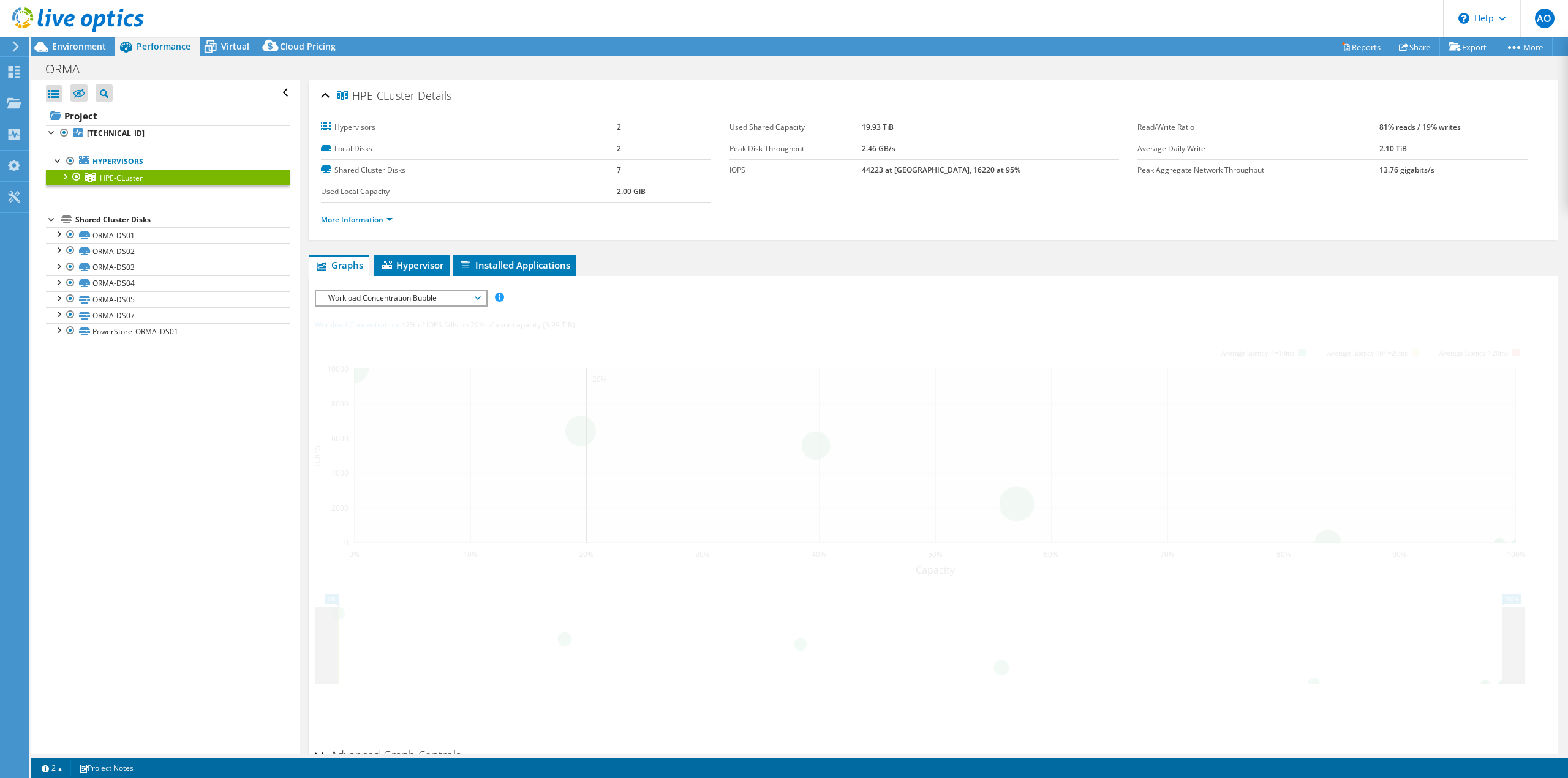
click at [63, 179] on div at bounding box center [64, 175] width 12 height 12
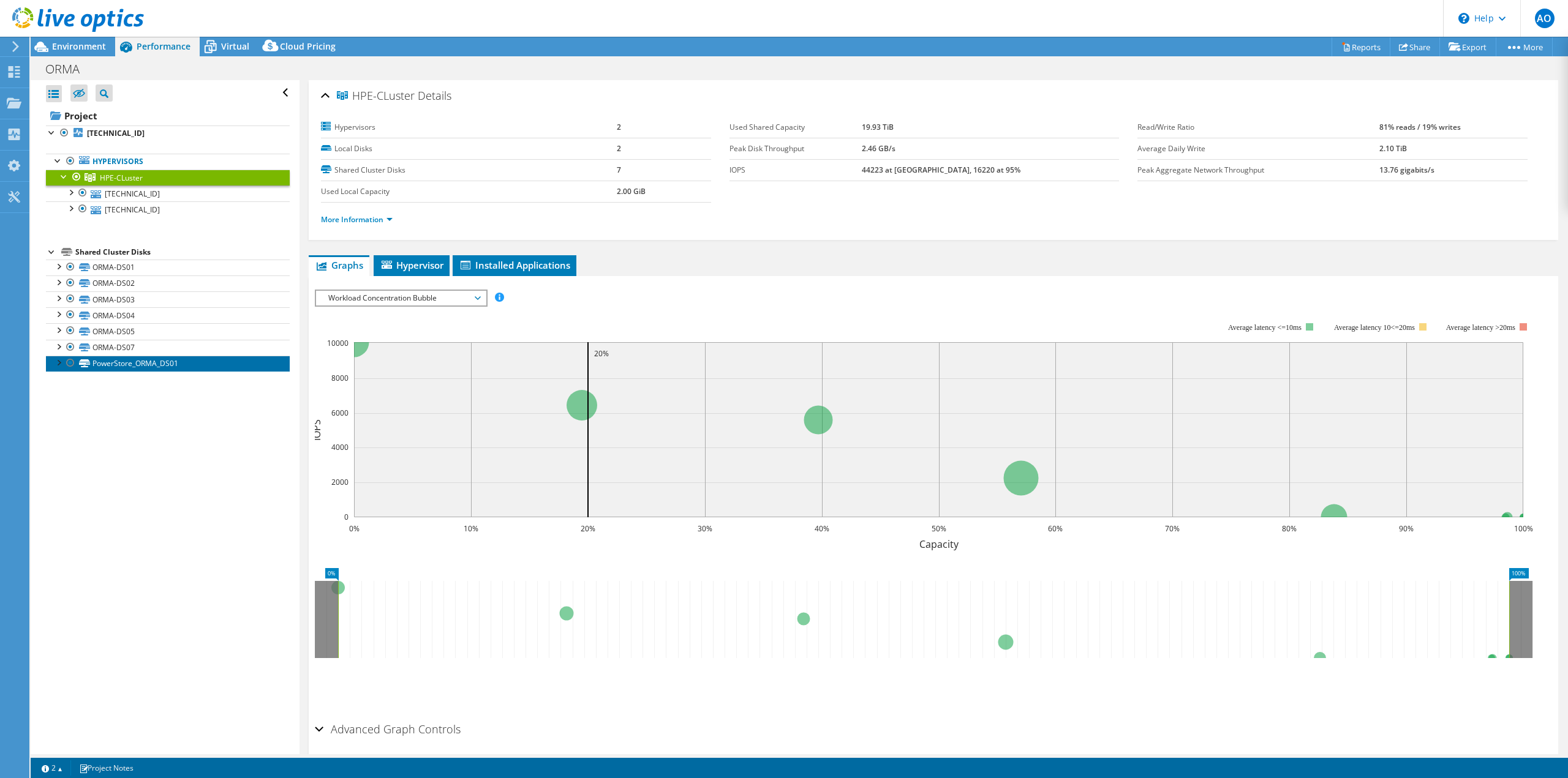
click at [132, 362] on link "PowerStore_ORMA_DS01" at bounding box center [168, 363] width 244 height 16
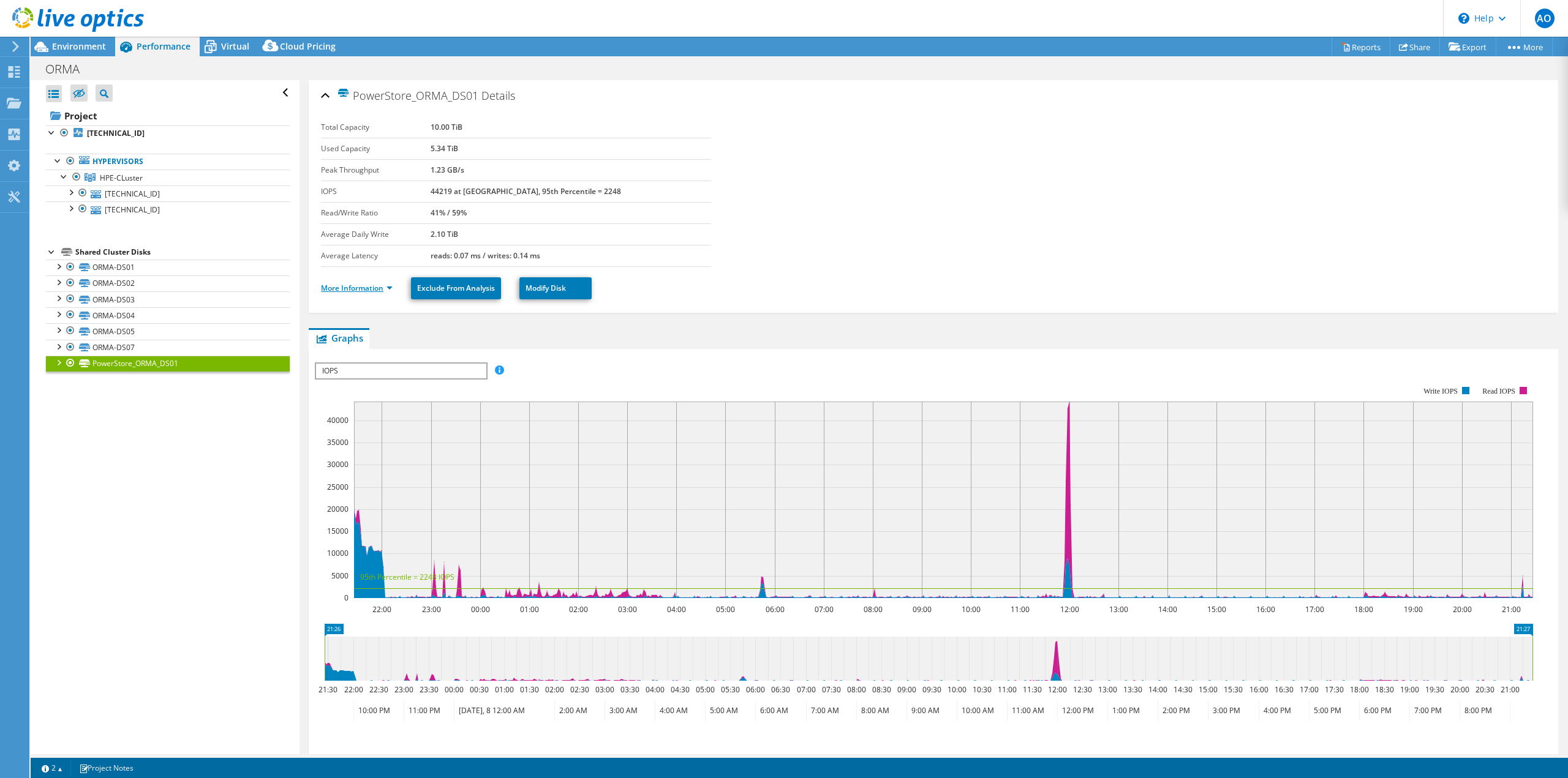
click at [375, 291] on link "More Information" at bounding box center [356, 288] width 71 height 10
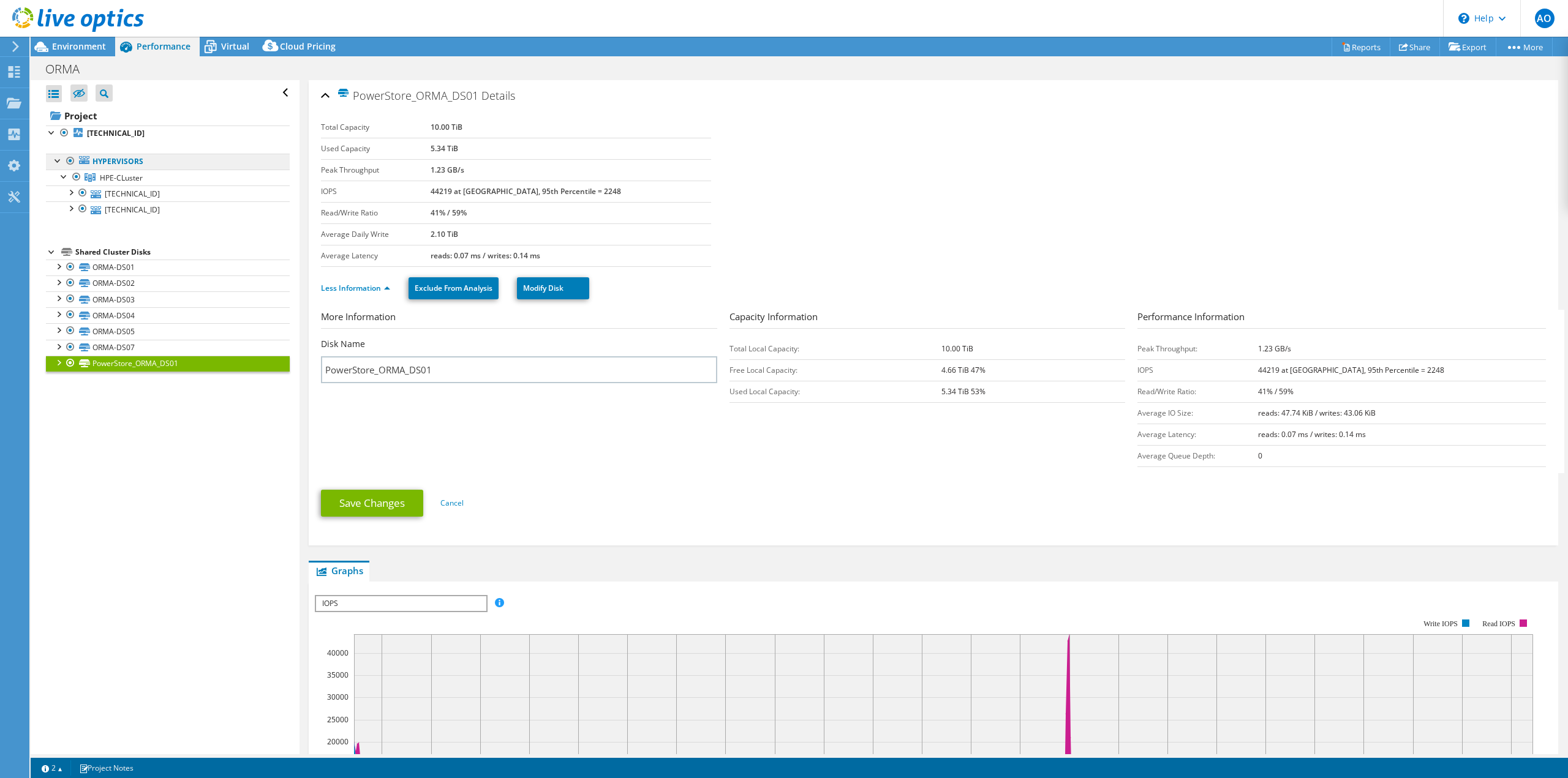
click at [115, 165] on link "Hypervisors" at bounding box center [168, 162] width 244 height 16
click at [221, 44] on span "Virtual" at bounding box center [235, 47] width 28 height 12
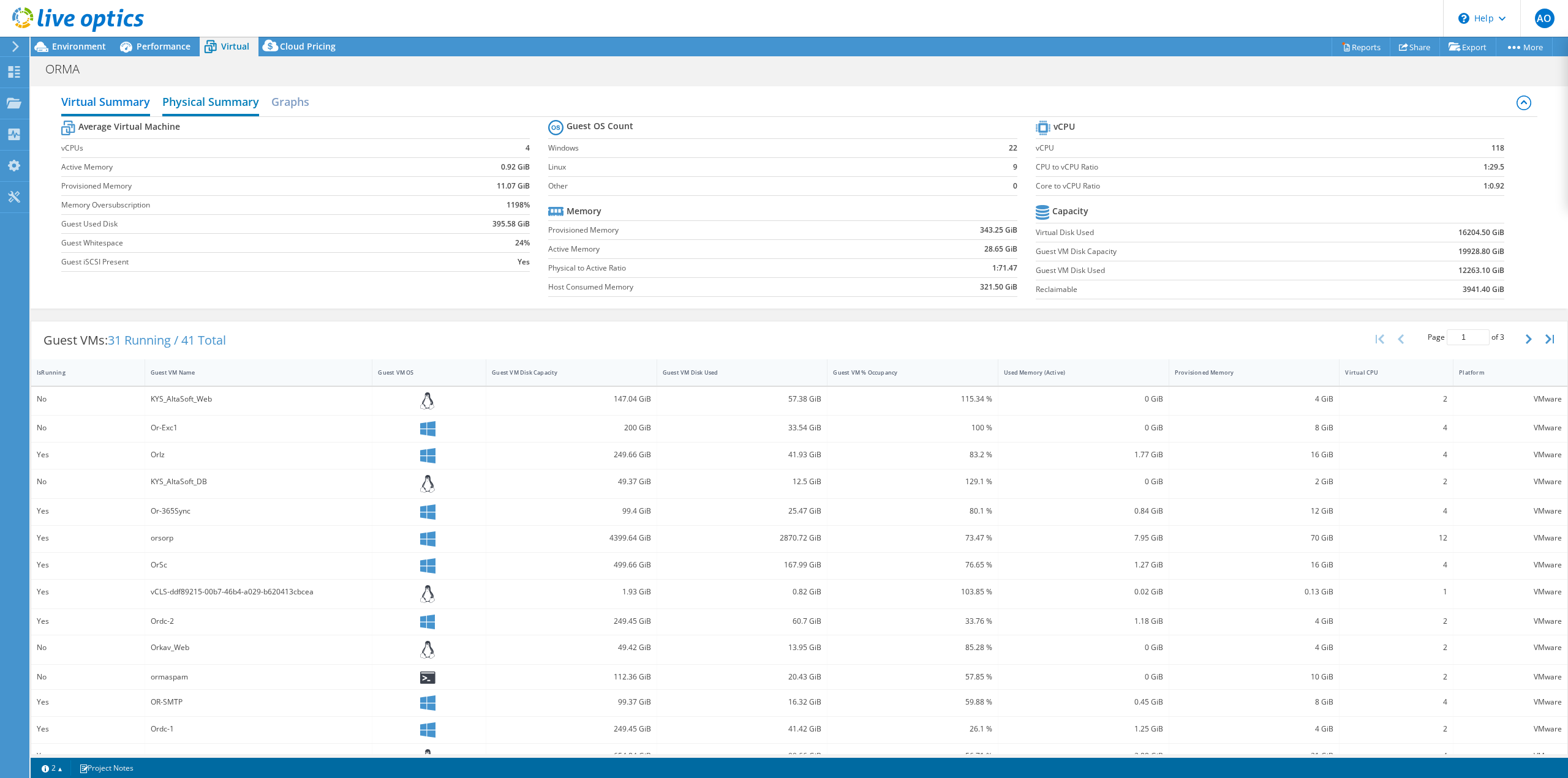
click at [207, 104] on h2 "Physical Summary" at bounding box center [211, 103] width 97 height 27
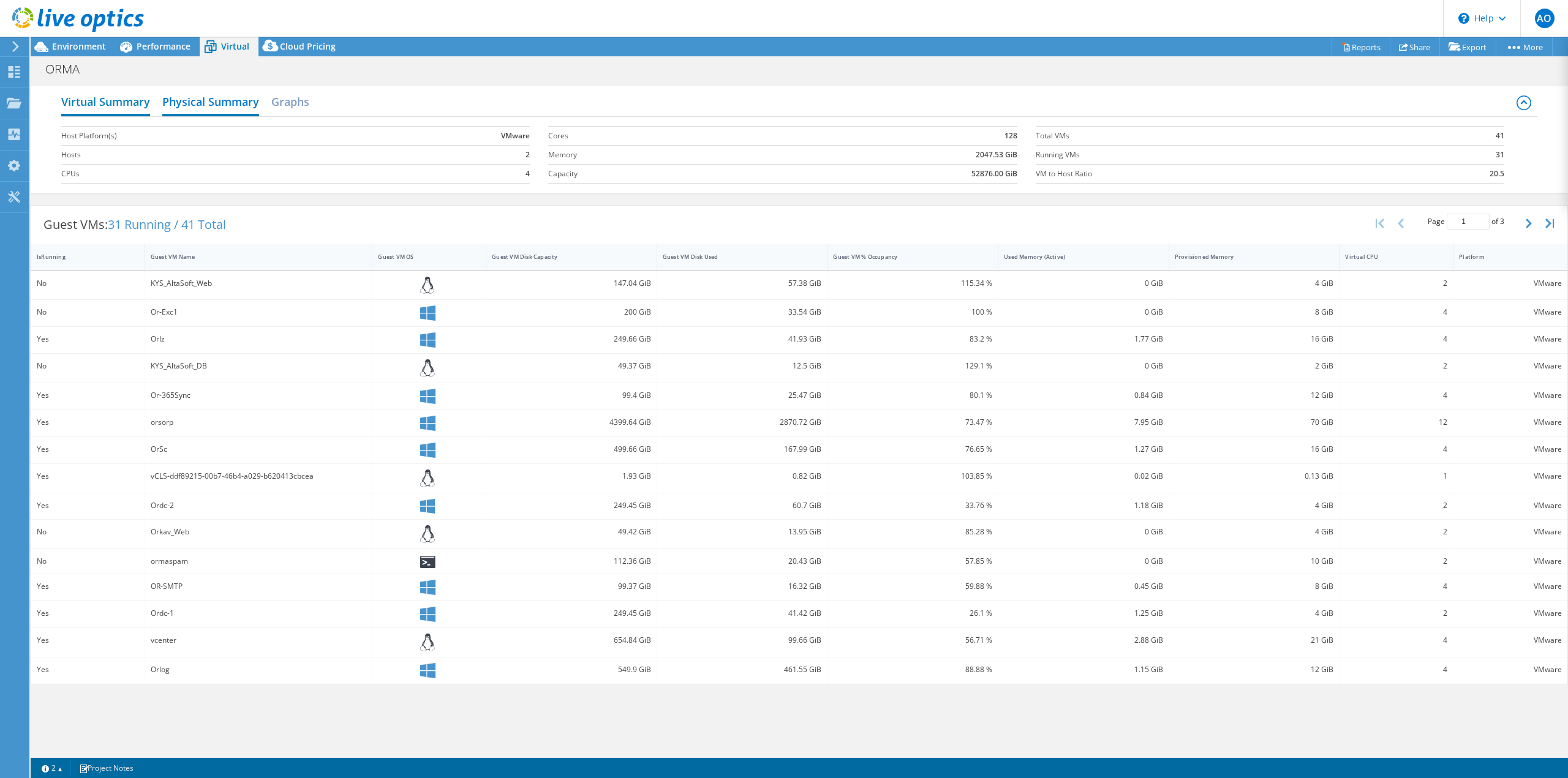
click at [137, 105] on h2 "Virtual Summary" at bounding box center [105, 103] width 88 height 27
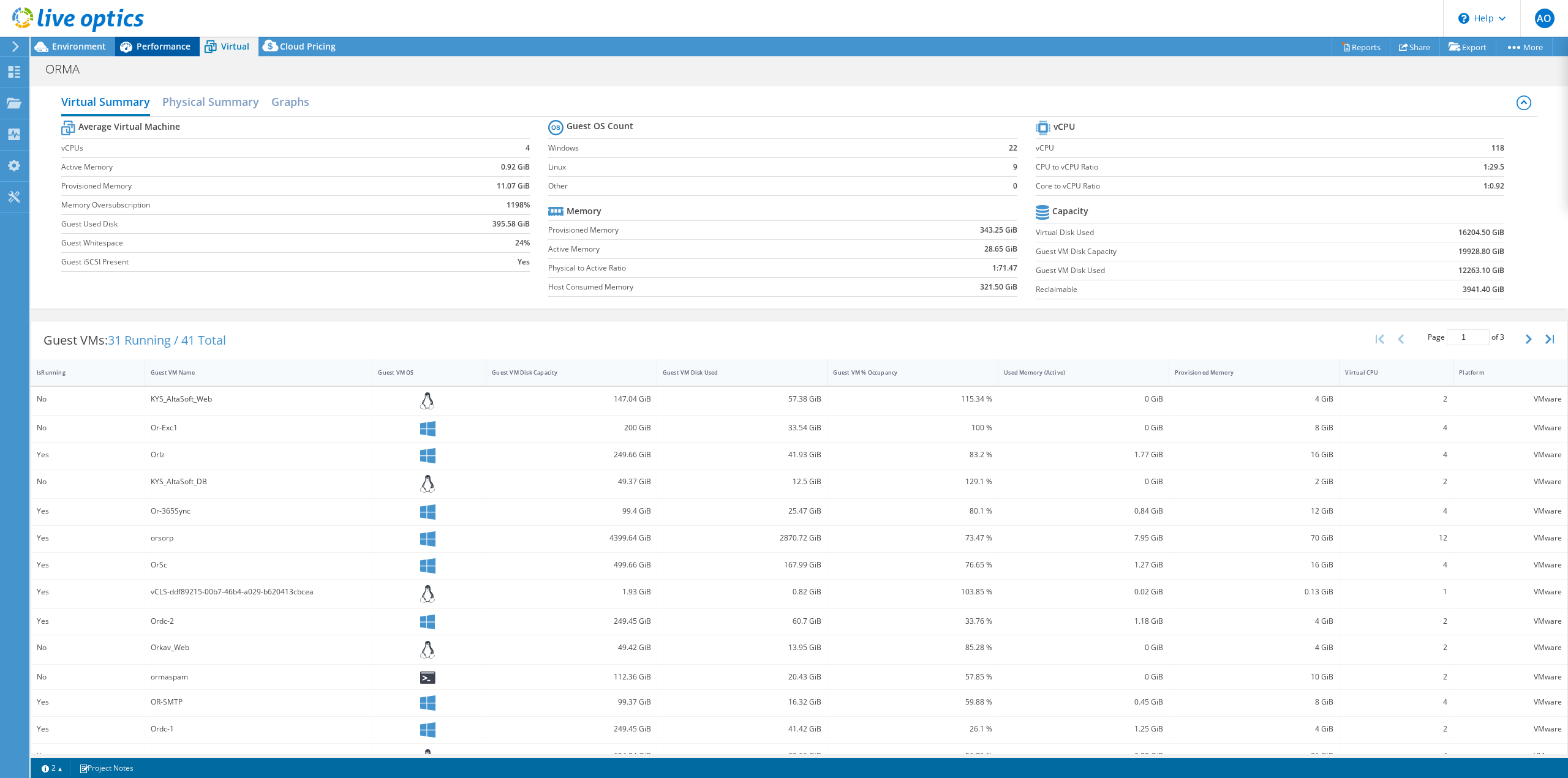
click at [185, 51] on span "Performance" at bounding box center [163, 47] width 54 height 12
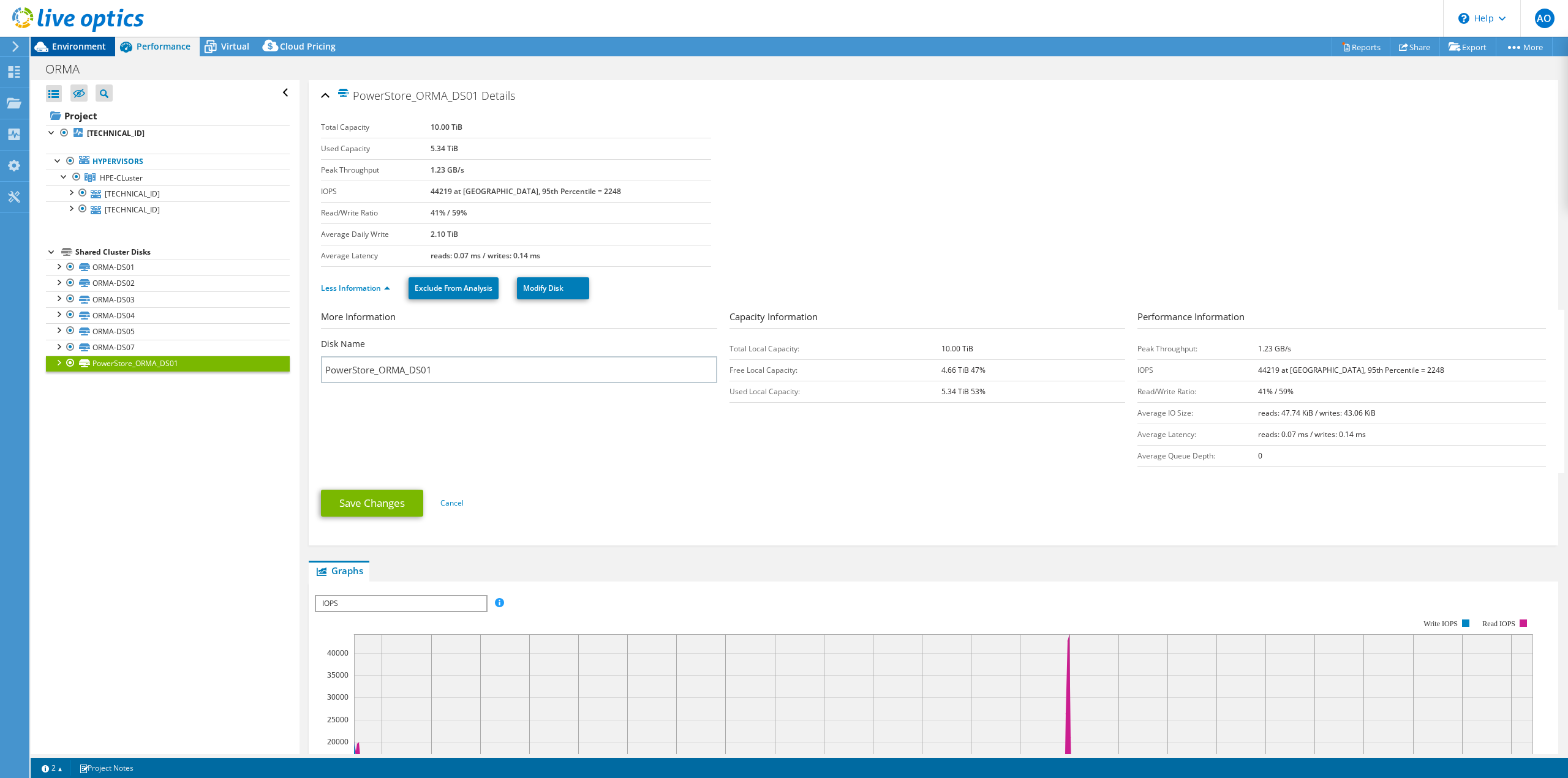
click at [87, 51] on span "Environment" at bounding box center [78, 47] width 54 height 12
